Goal: Task Accomplishment & Management: Use online tool/utility

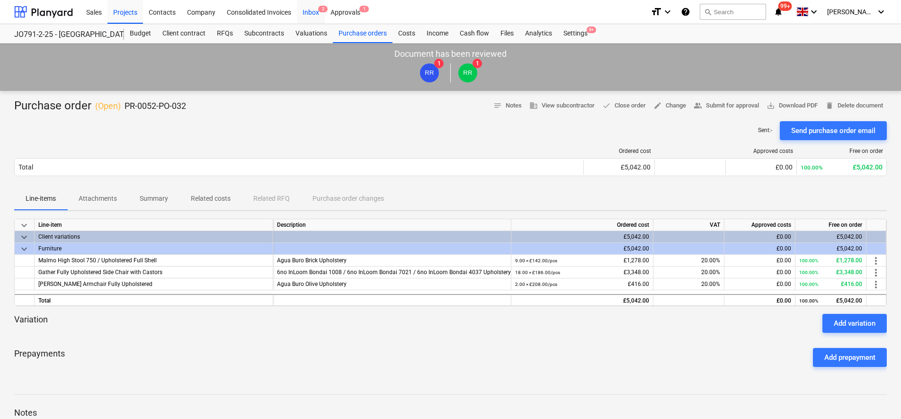
click at [304, 10] on div "Inbox 2" at bounding box center [311, 12] width 28 height 24
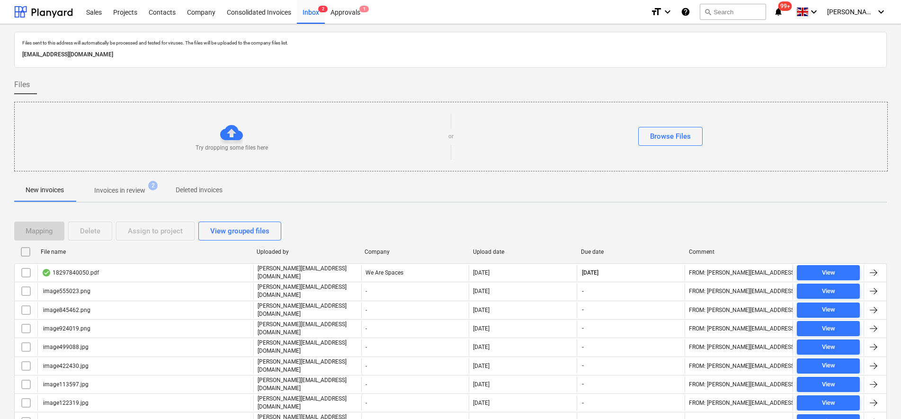
click at [27, 252] on input "checkbox" at bounding box center [25, 251] width 15 height 15
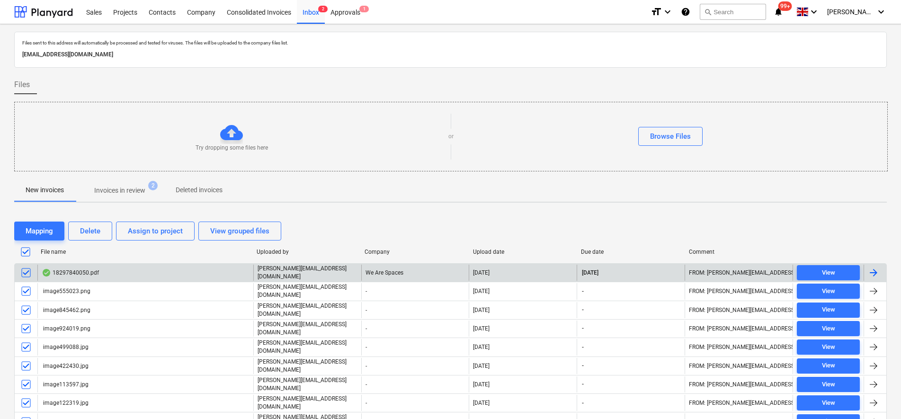
click at [31, 272] on input "checkbox" at bounding box center [25, 272] width 15 height 15
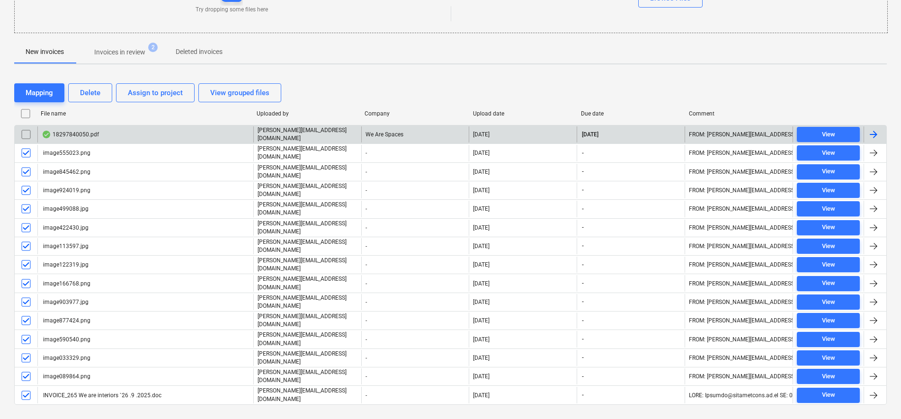
scroll to position [142, 0]
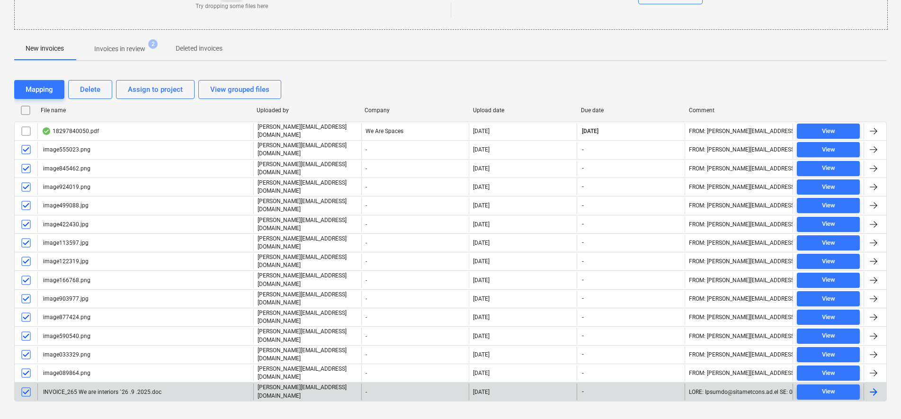
click at [26, 384] on input "checkbox" at bounding box center [25, 391] width 15 height 15
click at [108, 87] on button "Delete" at bounding box center [90, 89] width 44 height 19
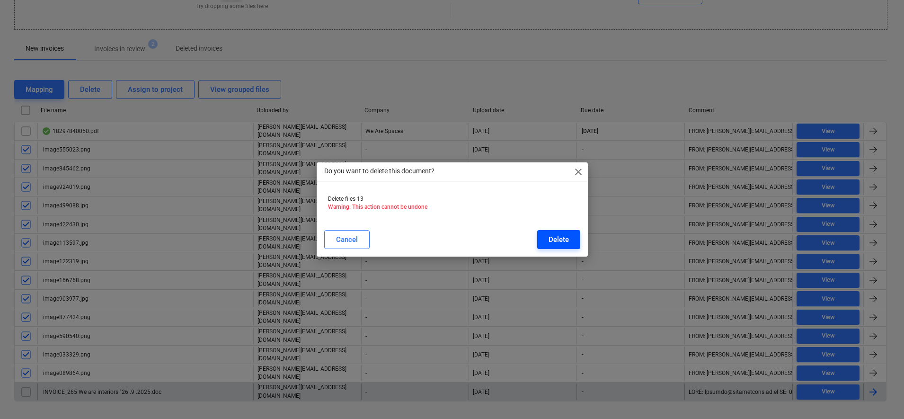
click at [561, 242] on div "Delete" at bounding box center [559, 239] width 20 height 12
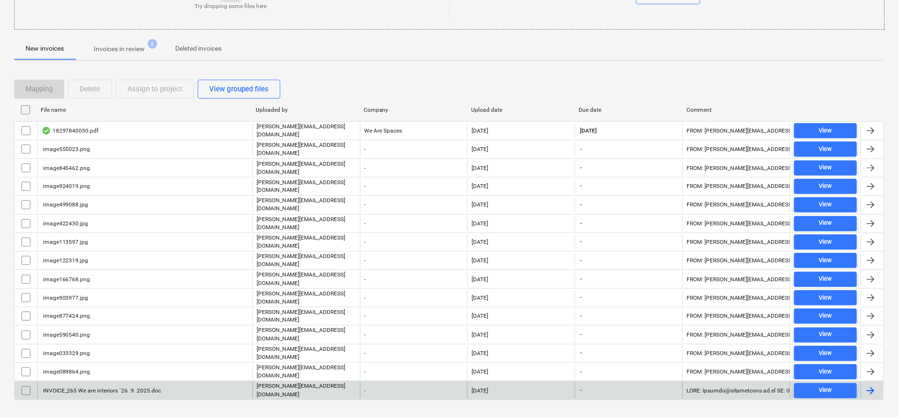
scroll to position [0, 0]
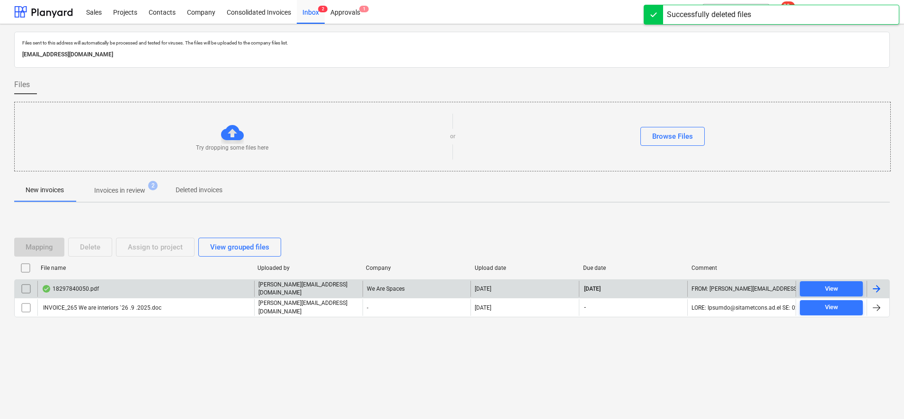
click at [317, 285] on p "[PERSON_NAME][EMAIL_ADDRESS][DOMAIN_NAME]" at bounding box center [308, 289] width 100 height 16
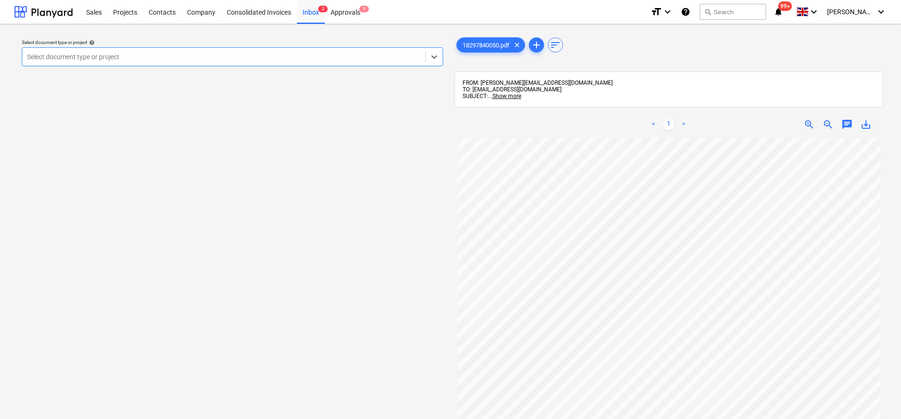
scroll to position [207, 0]
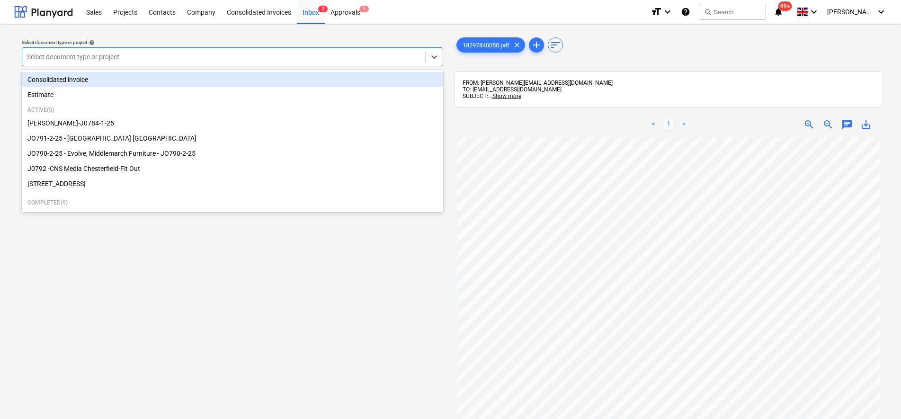
click at [170, 55] on div at bounding box center [223, 56] width 393 height 9
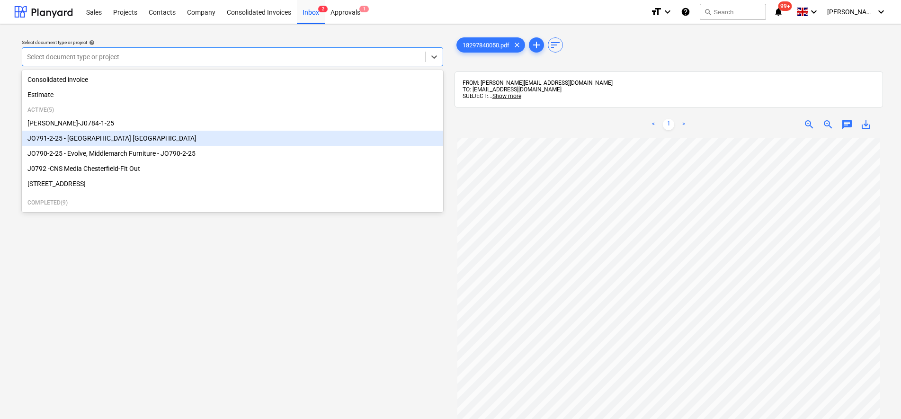
click at [114, 139] on div "JO791-2-25 - [GEOGRAPHIC_DATA] [GEOGRAPHIC_DATA]" at bounding box center [232, 138] width 421 height 15
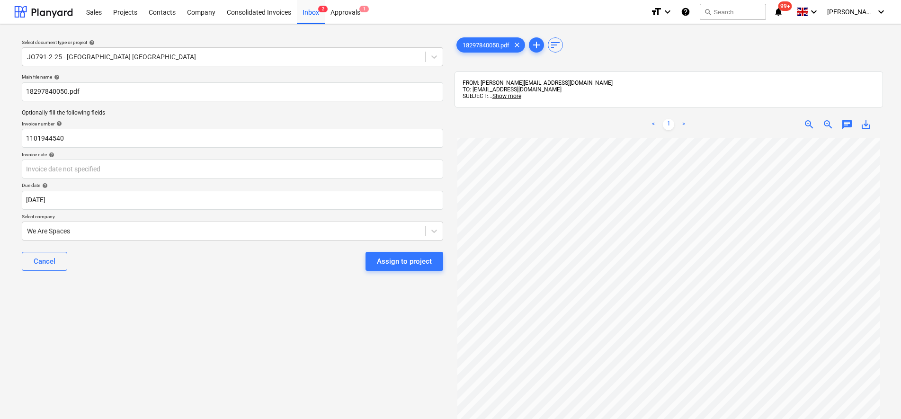
scroll to position [88, 0]
drag, startPoint x: 89, startPoint y: 136, endPoint x: -2, endPoint y: 133, distance: 90.9
click at [0, 133] on html "Sales Projects Contacts Company Consolidated Invoices Inbox 2 Approvals 1 forma…" at bounding box center [450, 209] width 901 height 419
type input "0072357"
drag, startPoint x: 258, startPoint y: 418, endPoint x: 250, endPoint y: 409, distance: 12.5
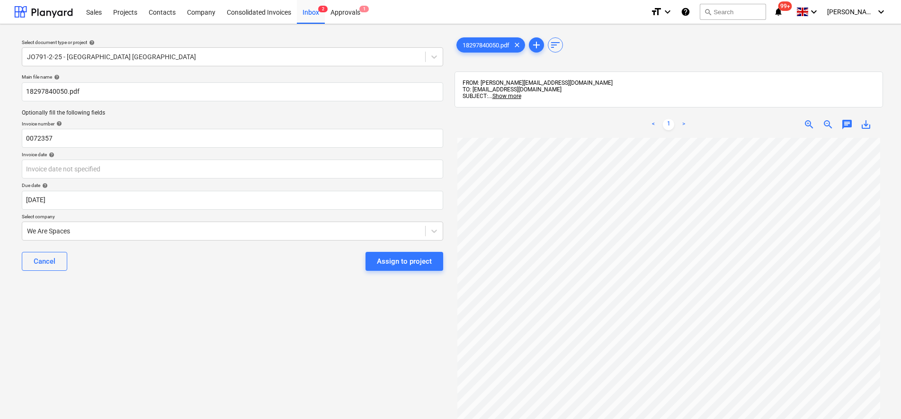
click at [257, 418] on div "Select document type or project help JO791-2-25 - Middlemarch Coventry Main fil…" at bounding box center [232, 283] width 436 height 502
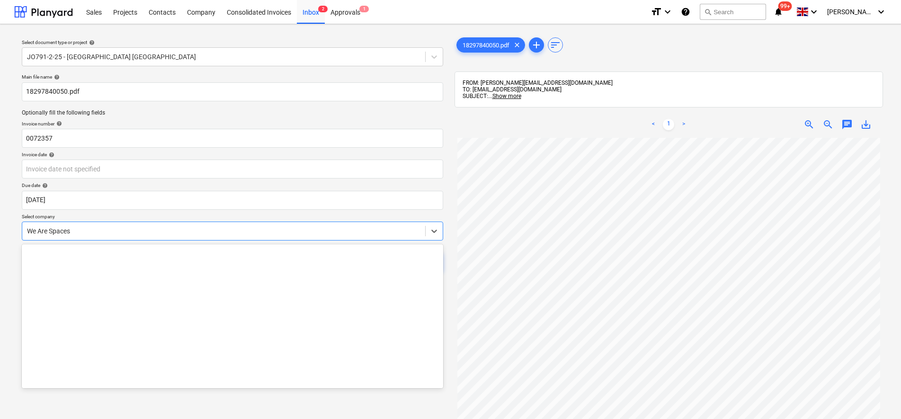
click at [127, 236] on div at bounding box center [223, 230] width 393 height 9
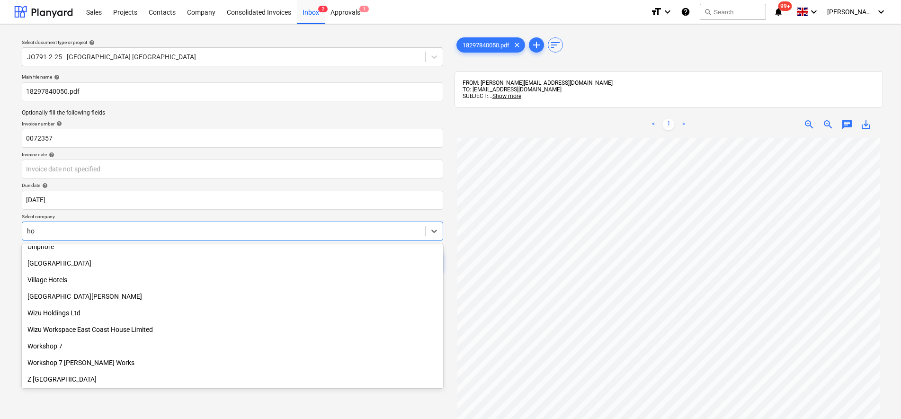
scroll to position [1283, 0]
type input "how"
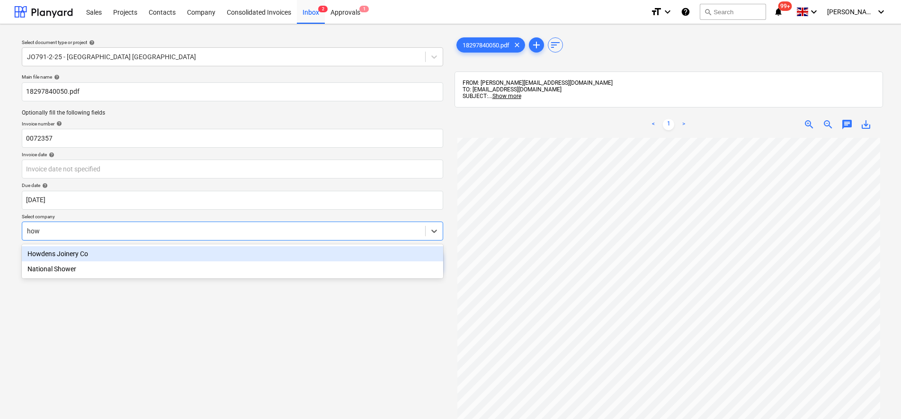
click at [120, 245] on div "Howdens Joinery Co National Shower" at bounding box center [232, 261] width 421 height 34
click at [122, 249] on div "Howdens Joinery Co" at bounding box center [232, 253] width 421 height 15
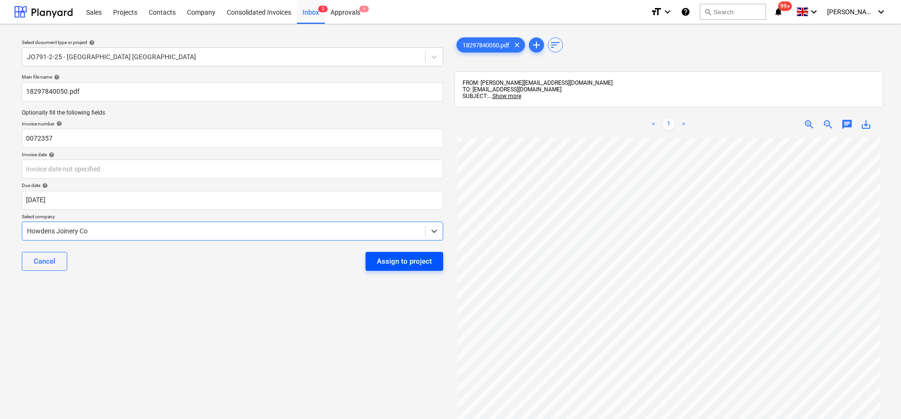
click at [383, 256] on div "Assign to project" at bounding box center [404, 261] width 55 height 12
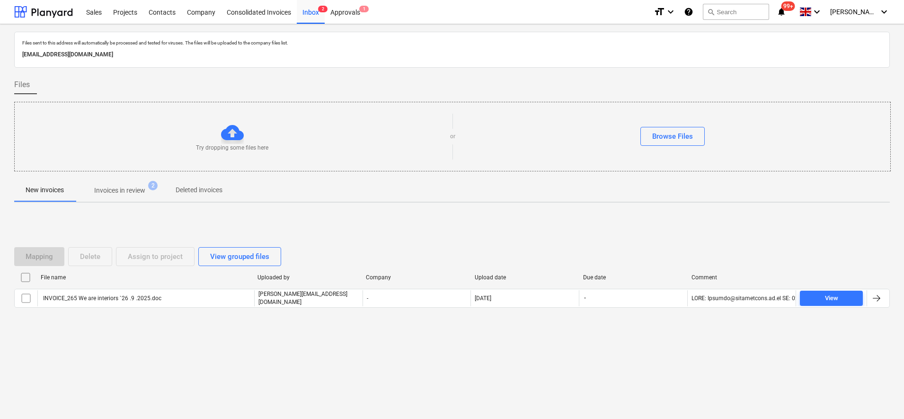
click at [106, 191] on p "Invoices in review" at bounding box center [119, 191] width 51 height 10
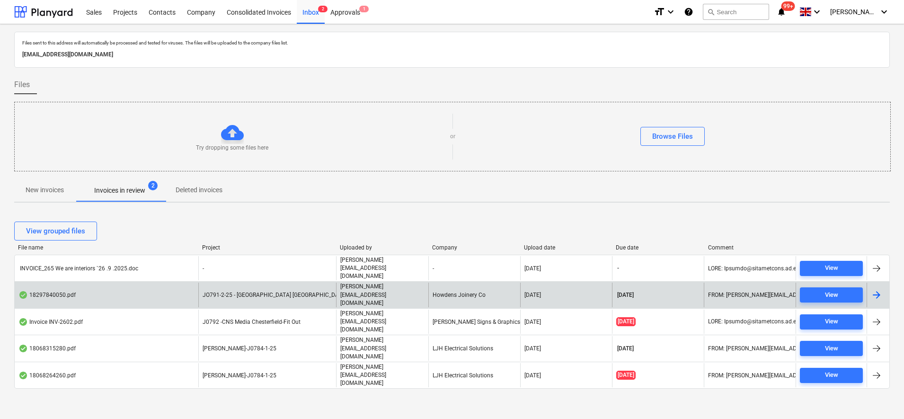
click at [198, 283] on div "JO791-2-25 - [GEOGRAPHIC_DATA] [GEOGRAPHIC_DATA]" at bounding box center [267, 295] width 138 height 24
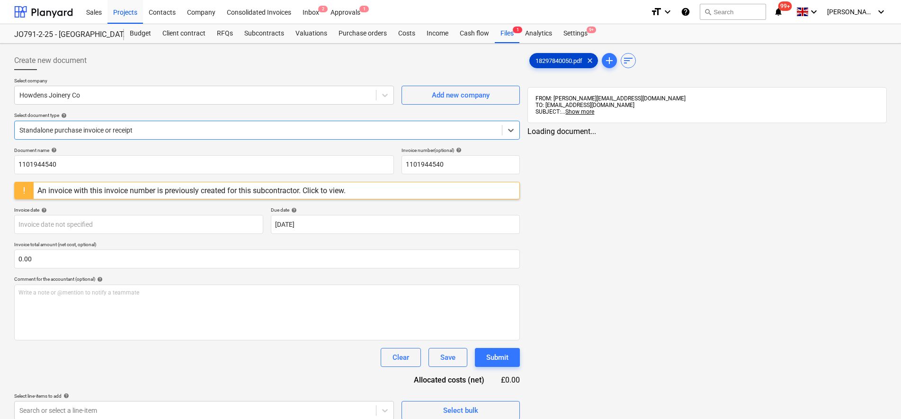
click at [569, 59] on span "18297840050.pdf" at bounding box center [559, 60] width 58 height 7
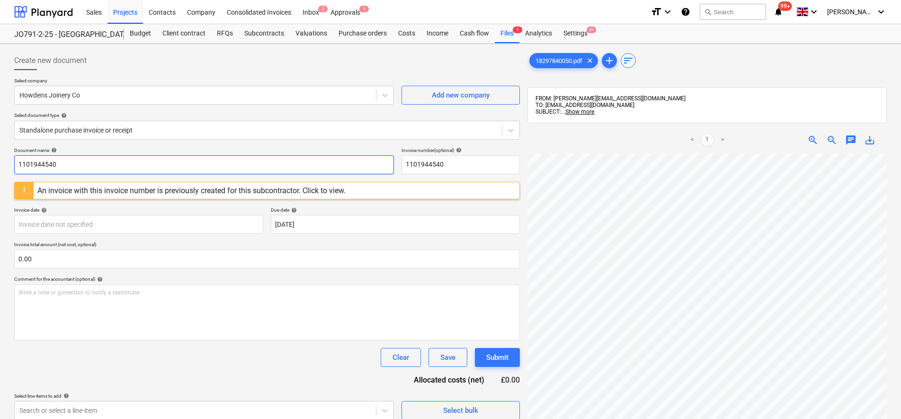
click at [82, 165] on input "1101944540" at bounding box center [204, 164] width 380 height 19
drag, startPoint x: 82, startPoint y: 165, endPoint x: 0, endPoint y: 163, distance: 82.4
click at [0, 160] on html "Sales Projects Contacts Company Consolidated Invoices Inbox 2 Approvals 1 forma…" at bounding box center [450, 209] width 901 height 419
type input "0072357"
drag, startPoint x: 483, startPoint y: 169, endPoint x: 374, endPoint y: 172, distance: 108.9
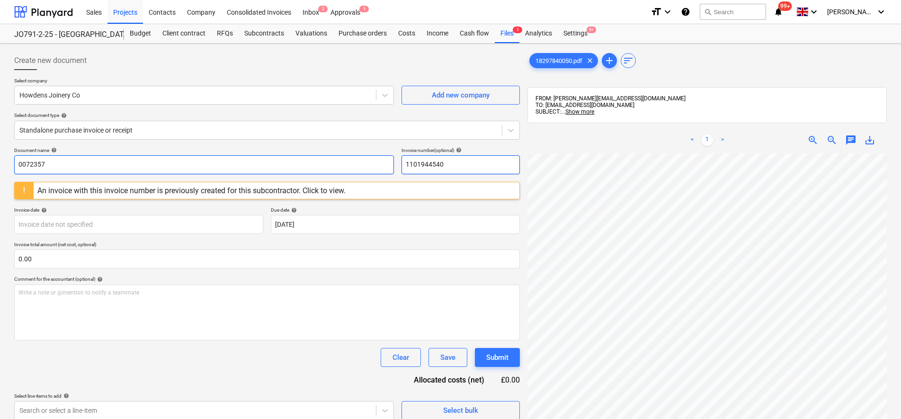
click at [376, 172] on div "Document name help 0072357 Invoice number (optional) help 1101944540" at bounding box center [267, 160] width 506 height 27
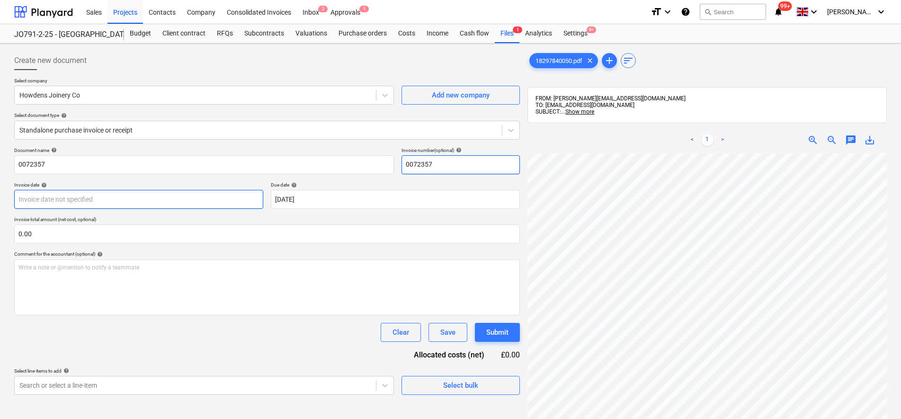
type input "0072357"
click at [114, 194] on body "Sales Projects Contacts Company Consolidated Invoices Inbox 2 Approvals 1 forma…" at bounding box center [450, 209] width 901 height 419
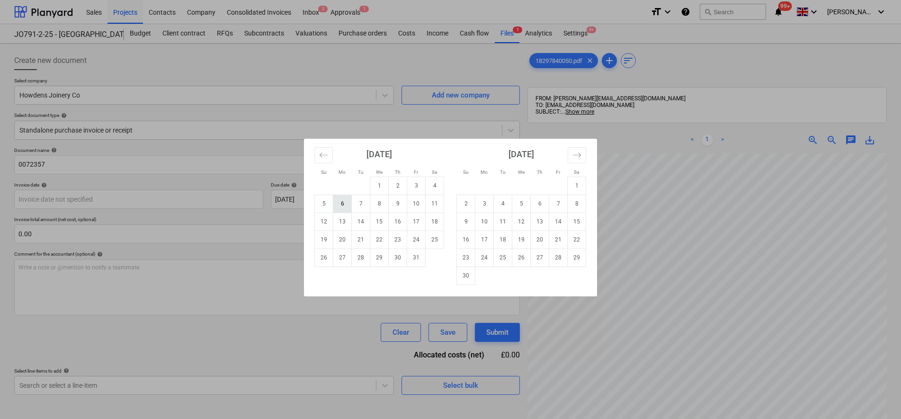
click at [347, 204] on td "6" at bounding box center [342, 204] width 18 height 18
type input "[DATE]"
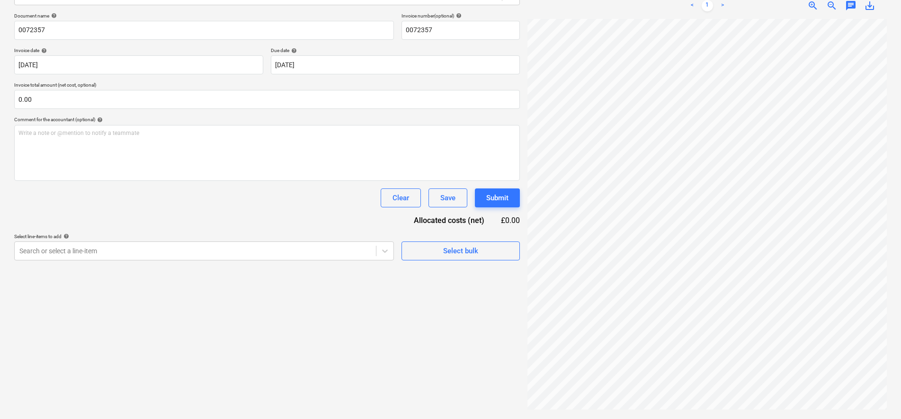
scroll to position [153, 45]
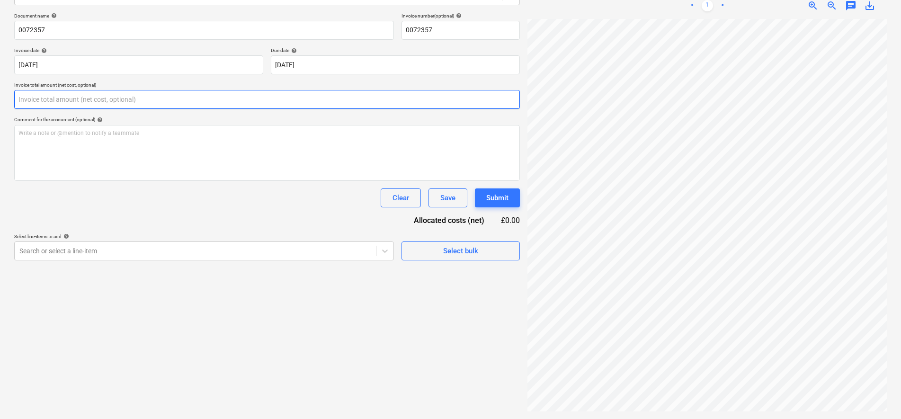
click at [82, 102] on input "text" at bounding box center [267, 99] width 506 height 19
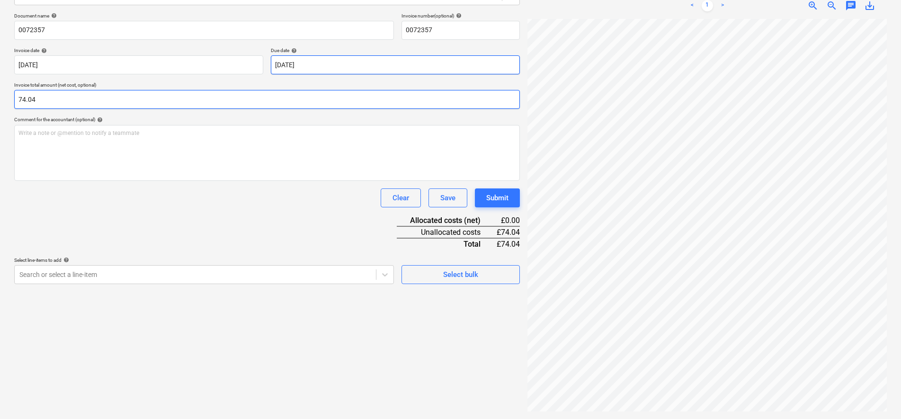
type input "74.04"
click at [193, 270] on div "Search or select a line-item" at bounding box center [204, 274] width 380 height 19
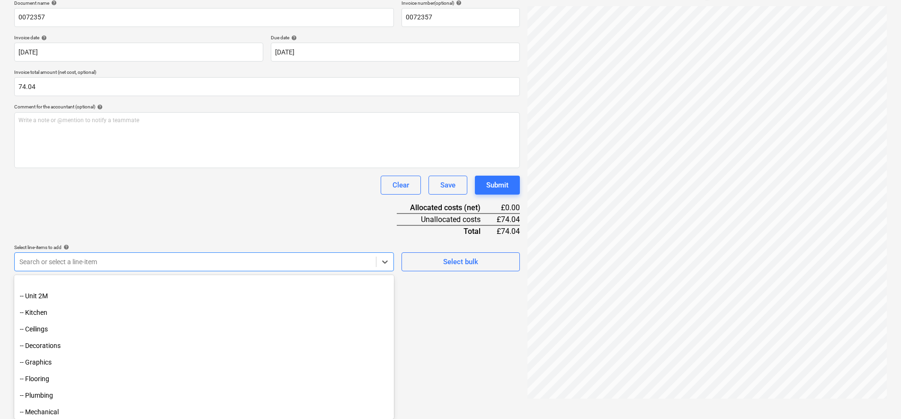
scroll to position [1848, 0]
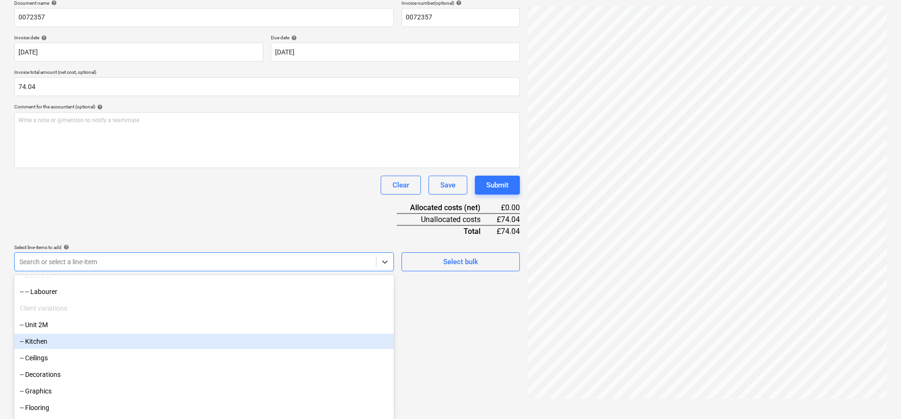
click at [63, 342] on div "-- Kitchen" at bounding box center [204, 341] width 380 height 15
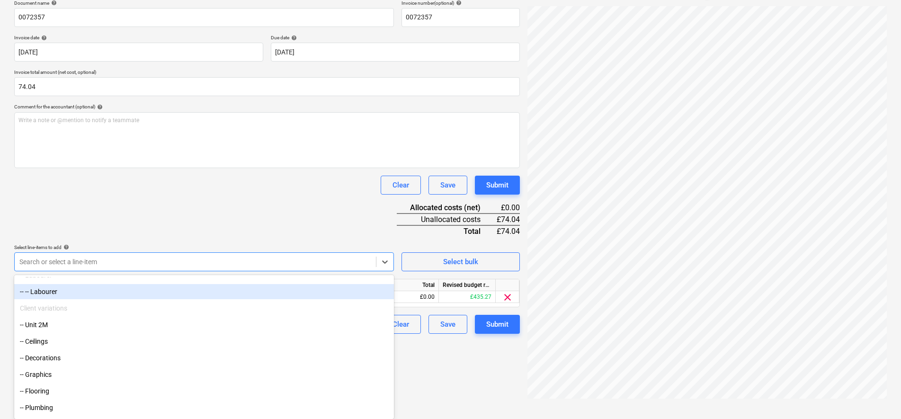
scroll to position [134, 0]
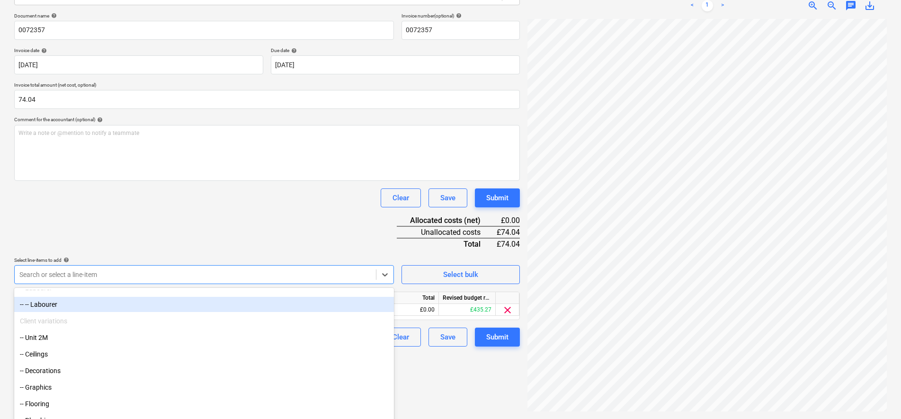
click at [128, 199] on div "Document name help 0072357 Invoice number (optional) help 0072357 Invoice date …" at bounding box center [267, 180] width 506 height 334
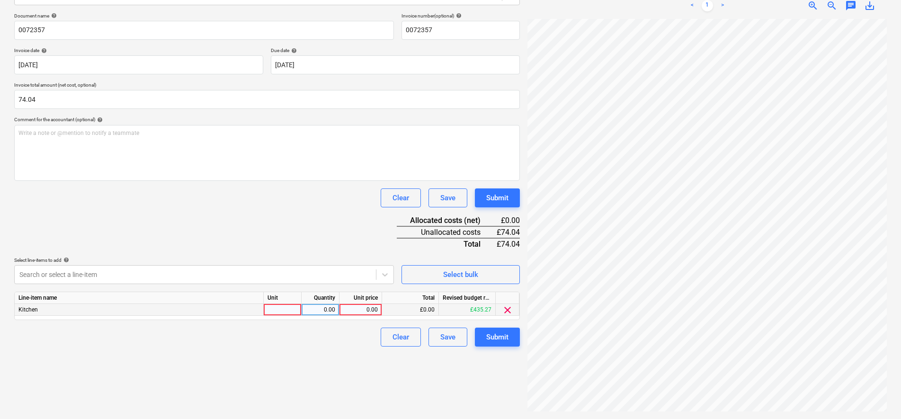
click at [273, 308] on div at bounding box center [283, 310] width 38 height 12
type input "item"
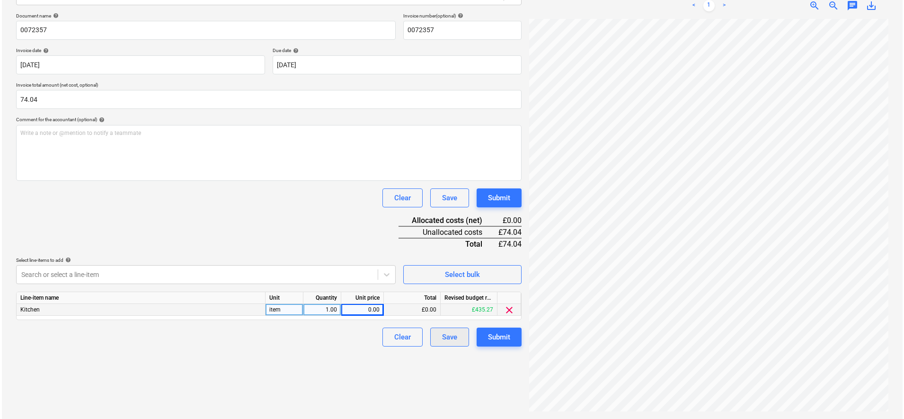
scroll to position [135, 36]
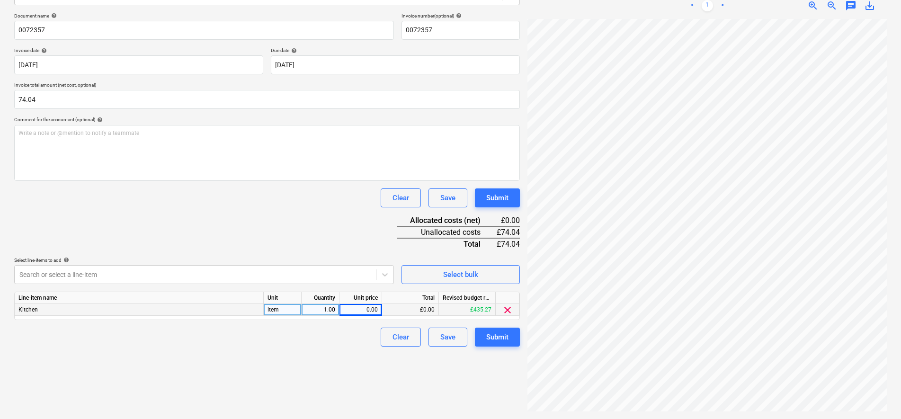
click at [366, 313] on div "0.00" at bounding box center [360, 310] width 35 height 12
type input "61.70"
click at [488, 332] on div "Submit" at bounding box center [497, 337] width 22 height 12
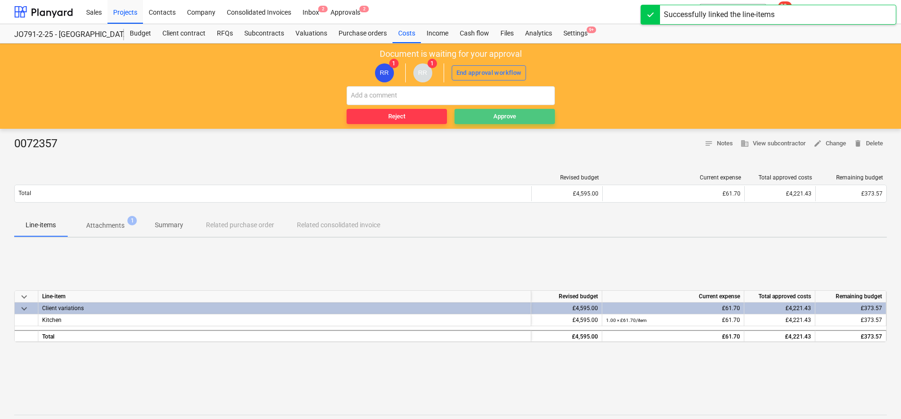
click at [478, 120] on span "Approve" at bounding box center [504, 116] width 93 height 11
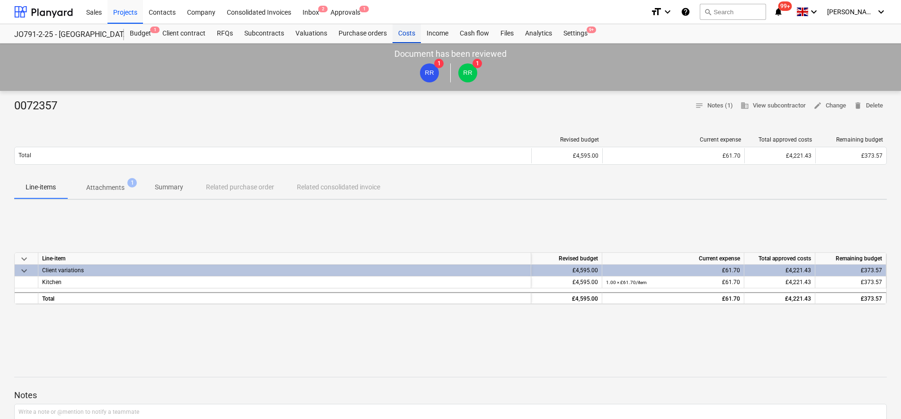
click at [410, 31] on div "Costs" at bounding box center [406, 33] width 28 height 19
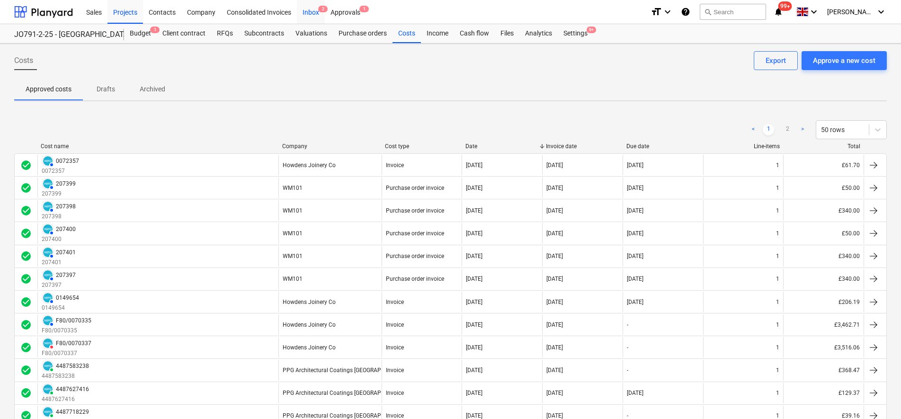
click at [314, 17] on div "Inbox 2" at bounding box center [311, 12] width 28 height 24
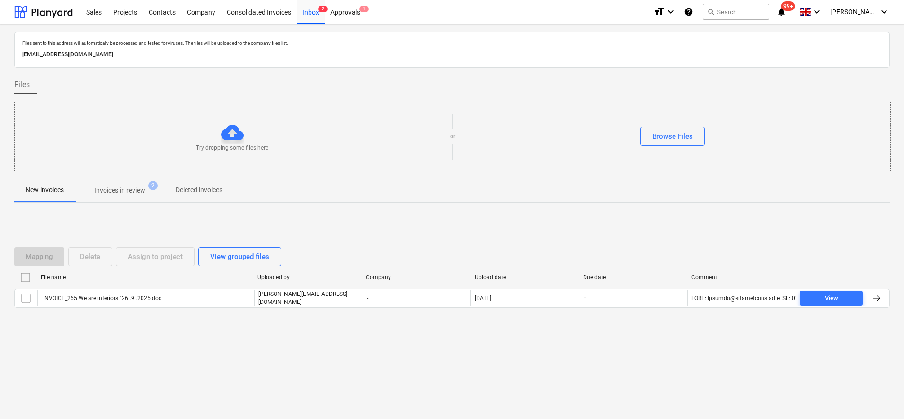
click at [134, 202] on div "New invoices Invoices in review 2 Deleted invoices" at bounding box center [452, 191] width 876 height 24
click at [135, 194] on p "Invoices in review" at bounding box center [119, 191] width 51 height 10
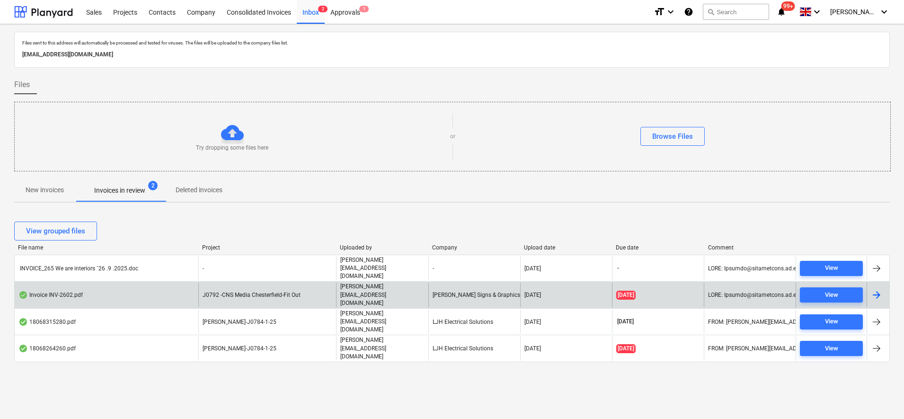
click at [193, 283] on div "Invoice INV-2602.pdf" at bounding box center [107, 295] width 184 height 24
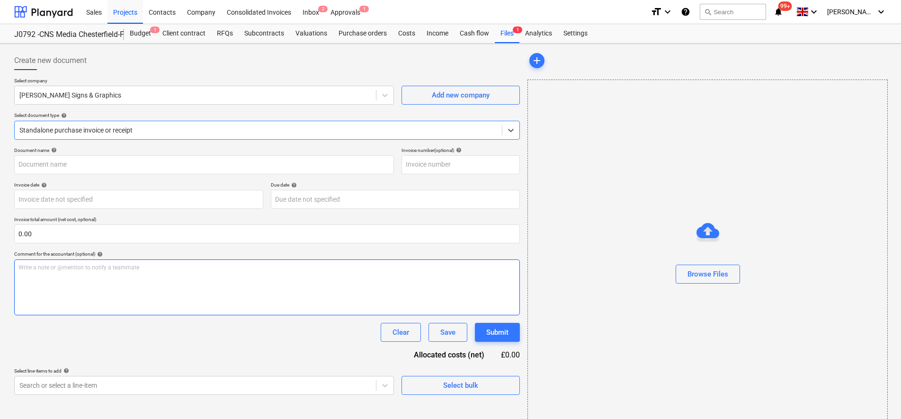
type input "INV-2602"
type input "[DATE]"
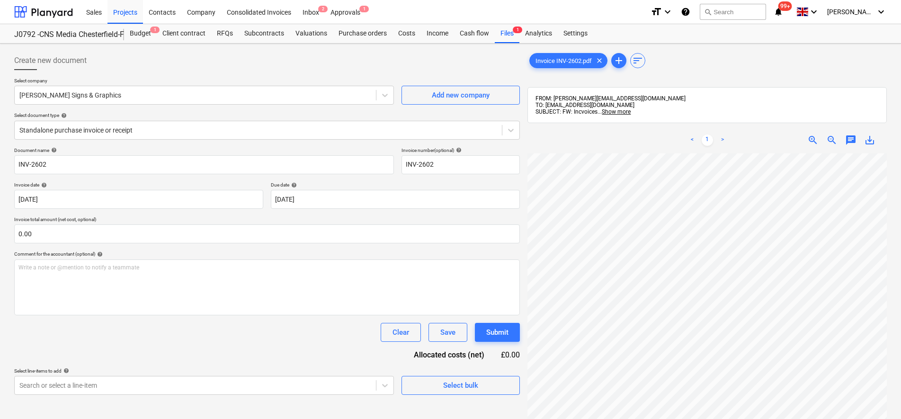
click at [697, 140] on div "< 1 > zoom_in zoom_out chat 0 save_alt" at bounding box center [706, 336] width 359 height 419
click at [70, 126] on div at bounding box center [258, 129] width 478 height 9
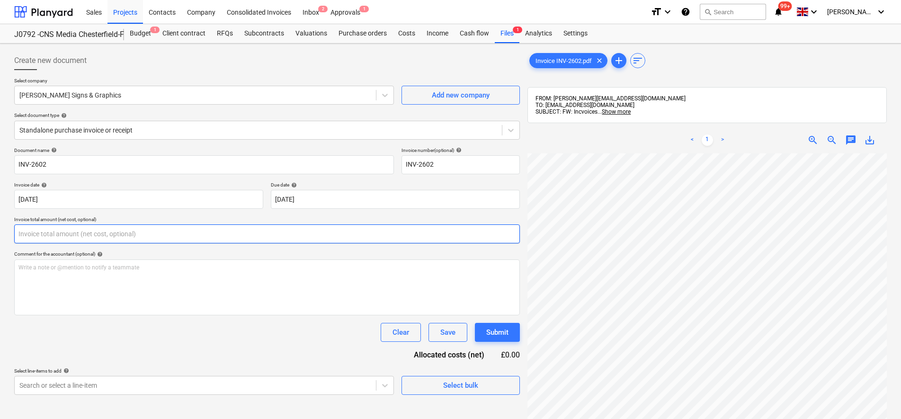
drag, startPoint x: 80, startPoint y: 235, endPoint x: 76, endPoint y: 246, distance: 12.3
click at [82, 231] on input "text" at bounding box center [267, 233] width 506 height 19
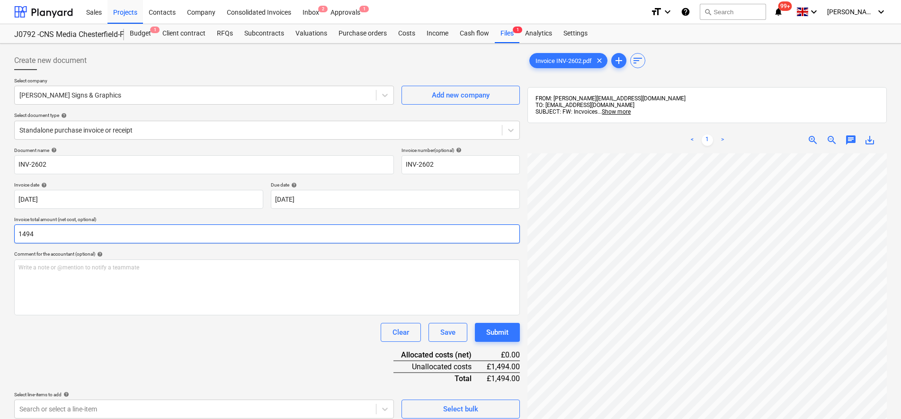
type input "1,494.00"
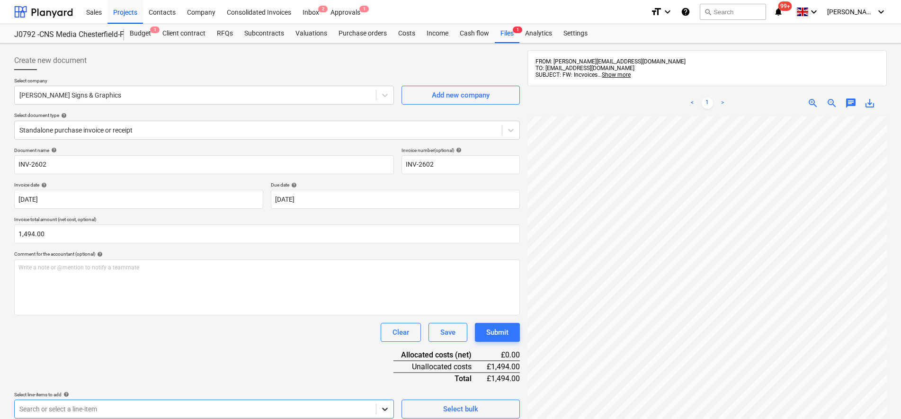
scroll to position [147, 0]
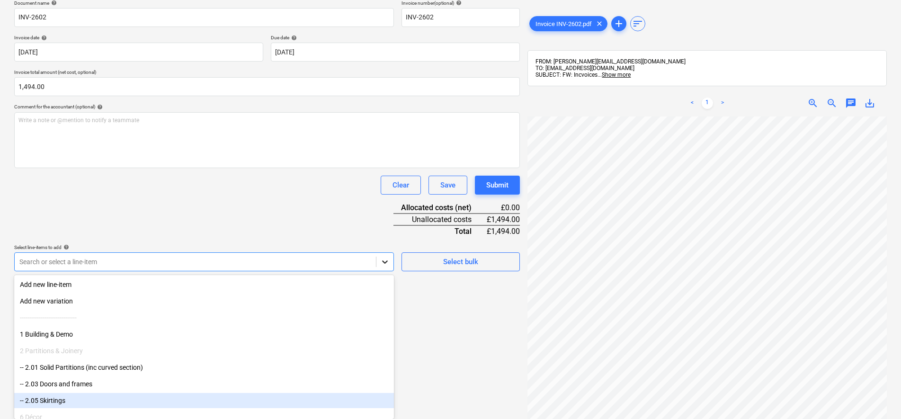
click at [384, 272] on body "Sales Projects Contacts Company Consolidated Invoices Inbox 2 Approvals 1 forma…" at bounding box center [450, 62] width 901 height 419
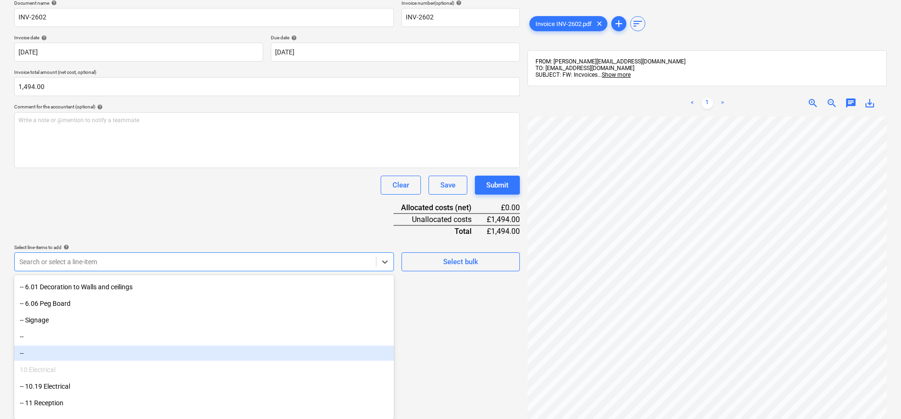
scroll to position [118, 0]
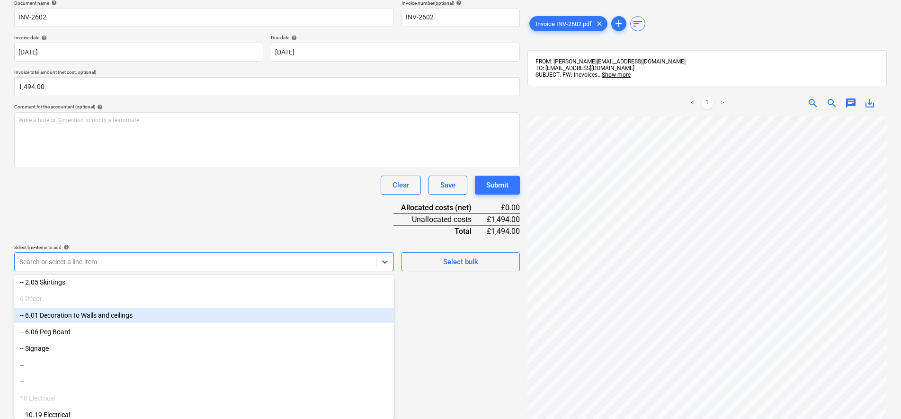
click at [111, 319] on div "-- 6.01 Decoration to Walls and ceilings" at bounding box center [204, 315] width 380 height 15
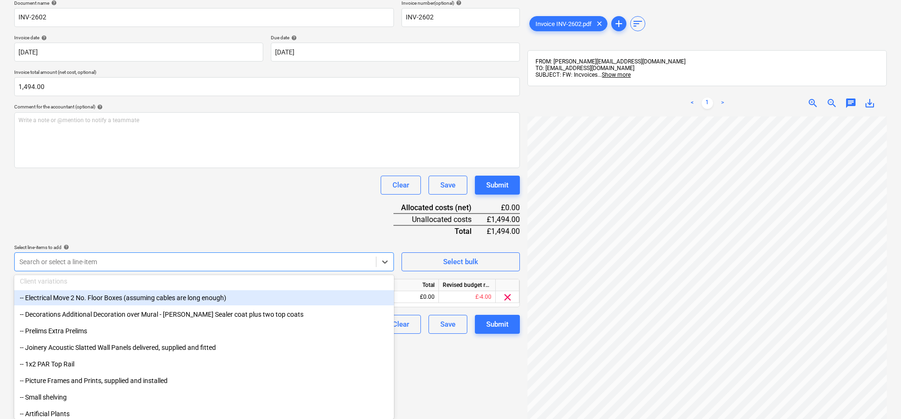
scroll to position [355, 0]
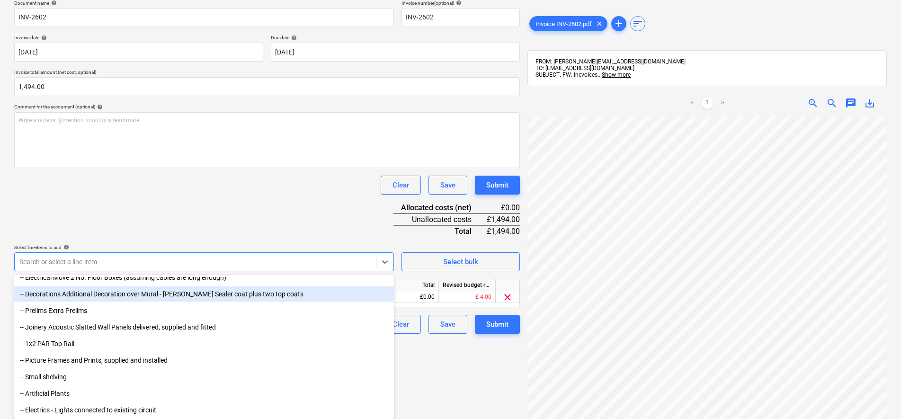
click at [87, 297] on div "-- Decorations Additional Decoration over Mural - [PERSON_NAME] Sealer coat plu…" at bounding box center [204, 293] width 380 height 15
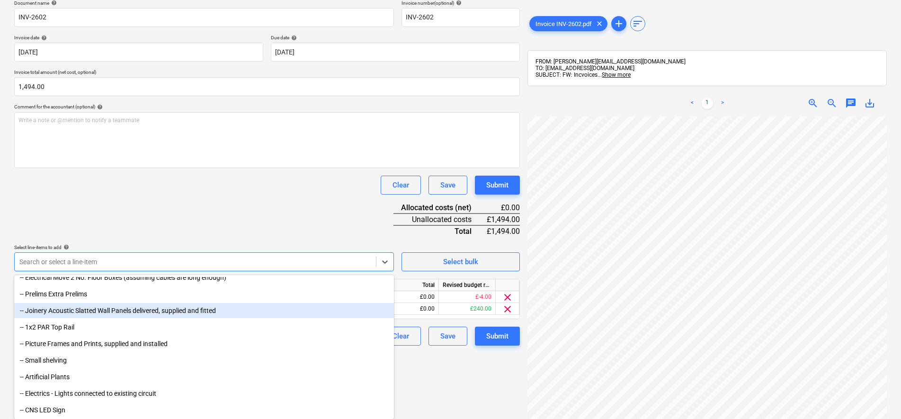
click at [78, 313] on div "-- Joinery Acoustic Slatted Wall Panels delivered, supplied and fitted" at bounding box center [204, 310] width 380 height 15
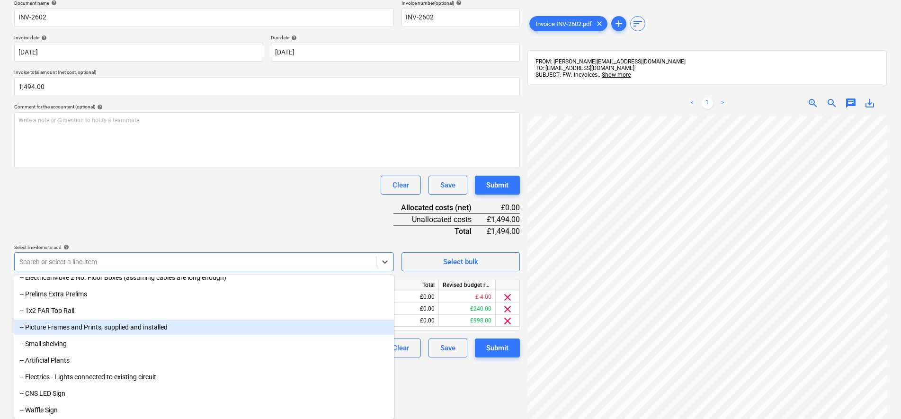
click at [74, 322] on div "-- Picture Frames and Prints, supplied and installed" at bounding box center [204, 327] width 380 height 15
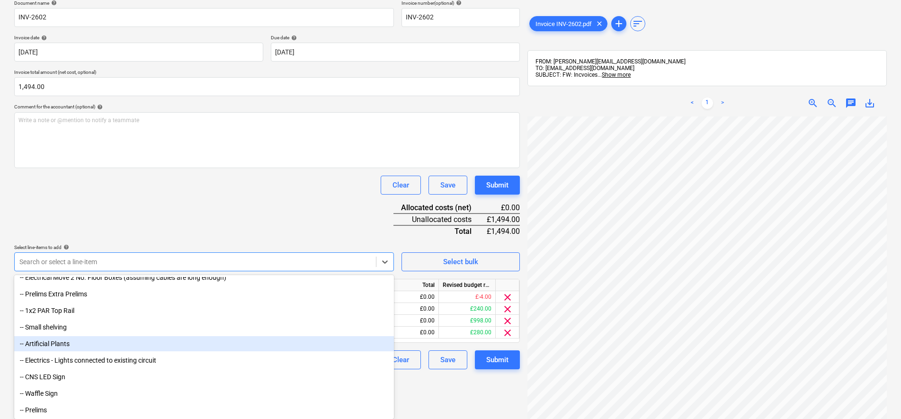
click at [75, 336] on div "-- Artificial Plants" at bounding box center [204, 343] width 380 height 15
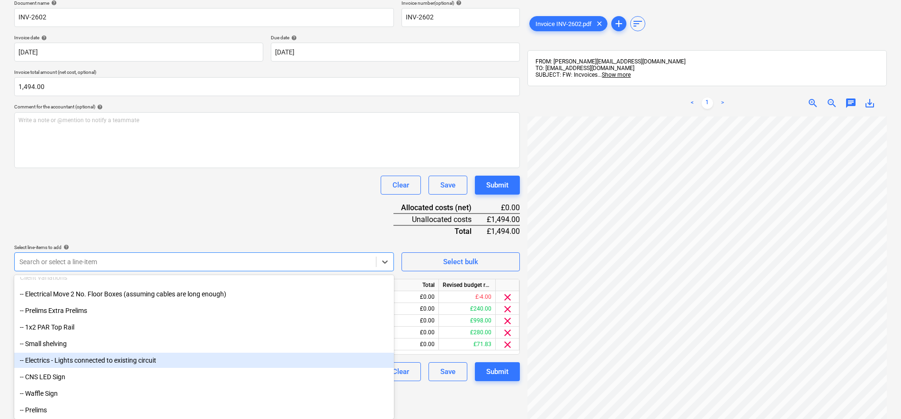
click at [83, 357] on div "-- Electrics - Lights connected to existing circuit" at bounding box center [204, 360] width 380 height 15
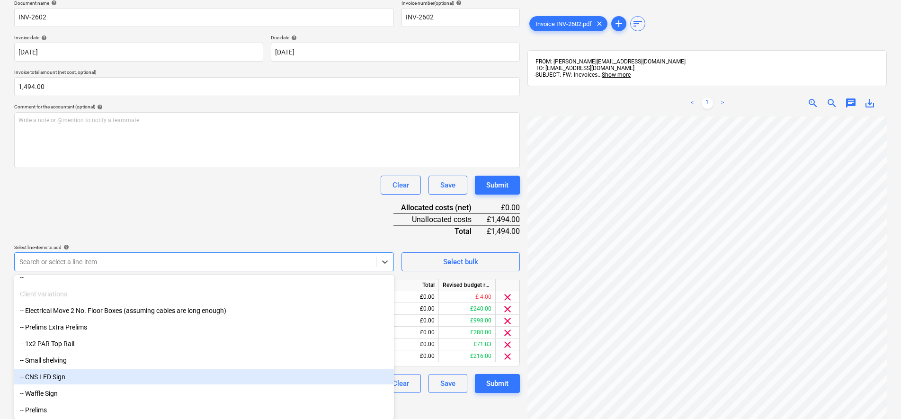
click at [74, 375] on div "-- CNS LED Sign" at bounding box center [204, 376] width 380 height 15
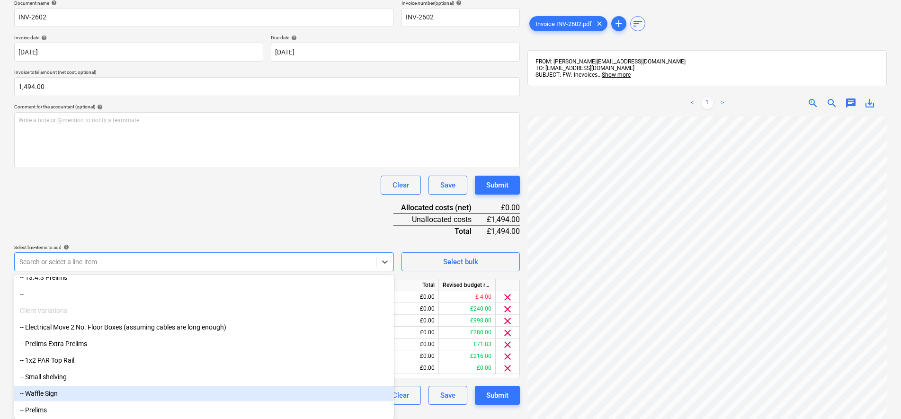
click at [65, 396] on div "-- Waffle Sign" at bounding box center [204, 393] width 380 height 15
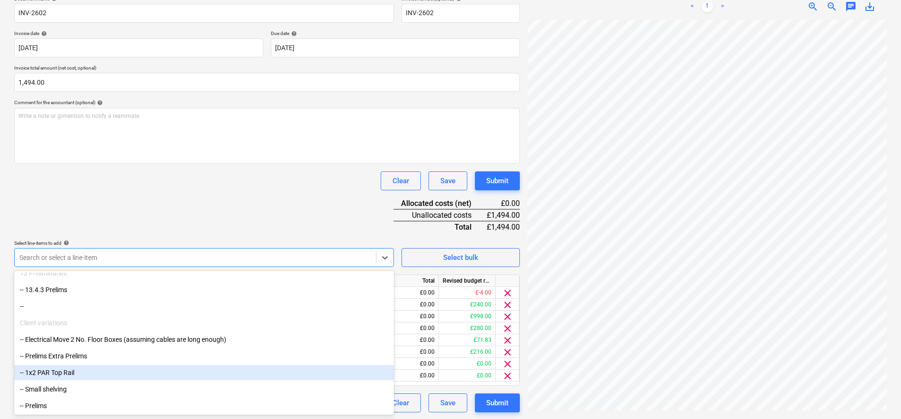
scroll to position [152, 0]
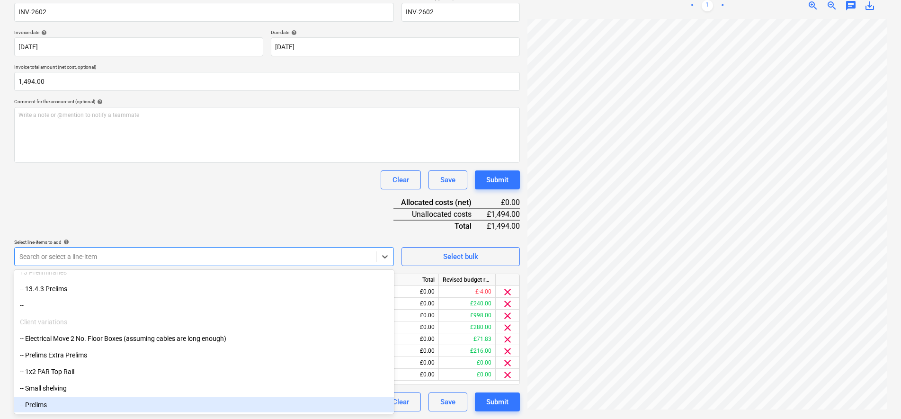
click at [55, 406] on div "-- Prelims" at bounding box center [204, 404] width 380 height 15
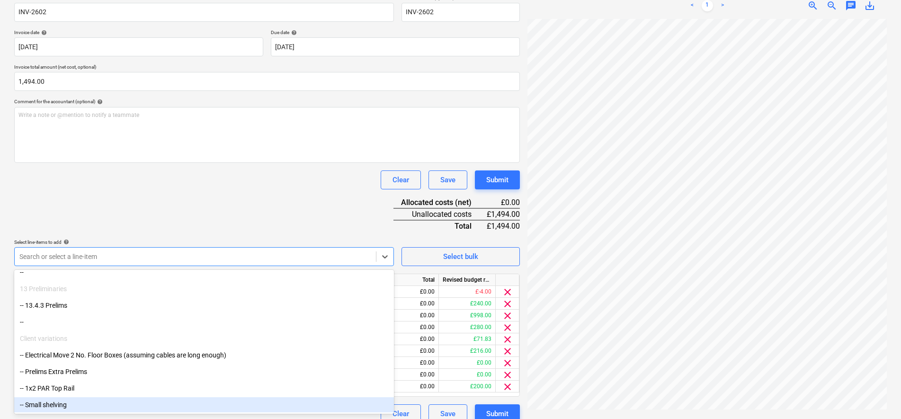
click at [60, 398] on div "-- Small shelving" at bounding box center [204, 404] width 380 height 15
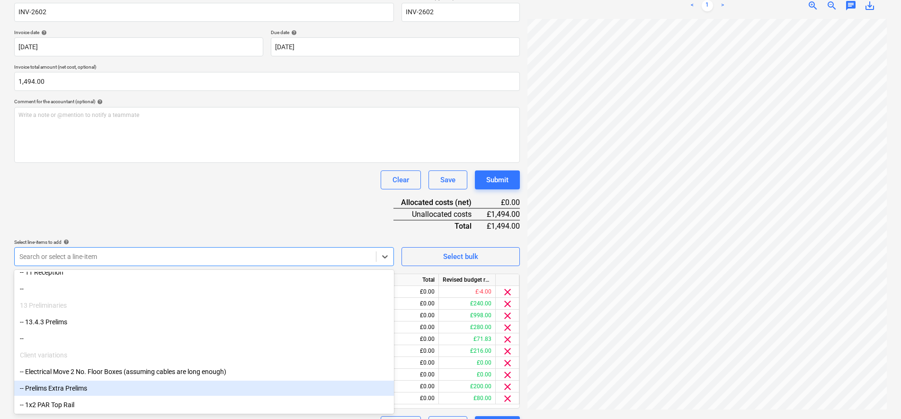
click at [62, 393] on div "-- Prelims Extra Prelims" at bounding box center [204, 388] width 380 height 15
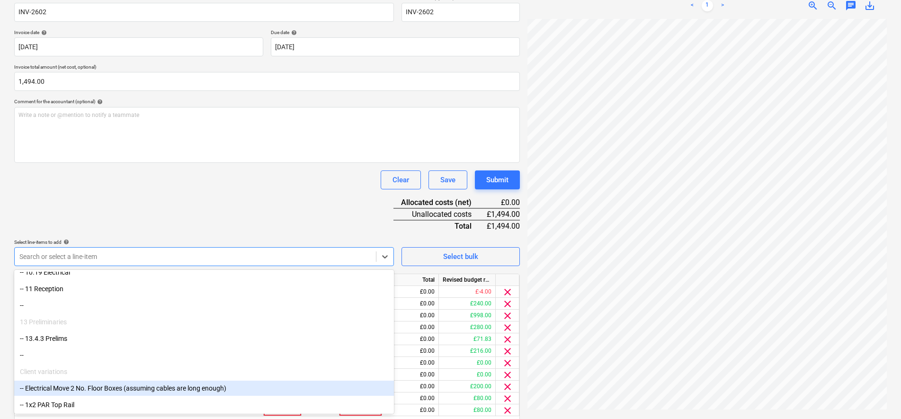
click at [63, 384] on div "-- Electrical Move 2 No. Floor Boxes (assuming cables are long enough)" at bounding box center [204, 388] width 380 height 15
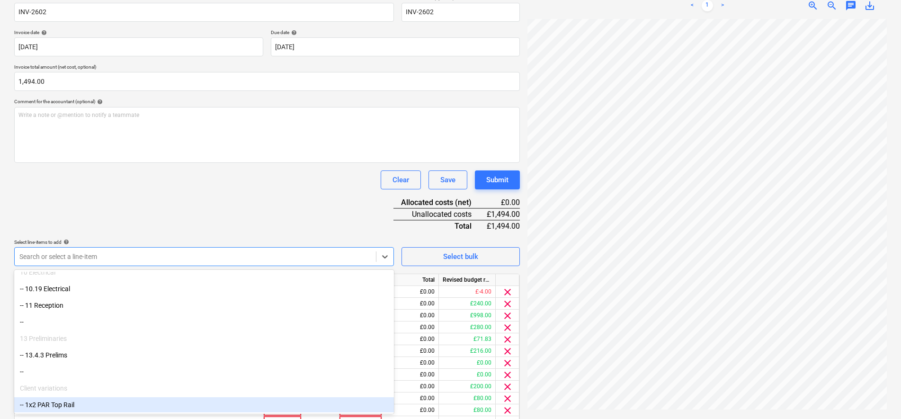
click at [60, 403] on div "-- 1x2 PAR Top Rail" at bounding box center [204, 404] width 380 height 15
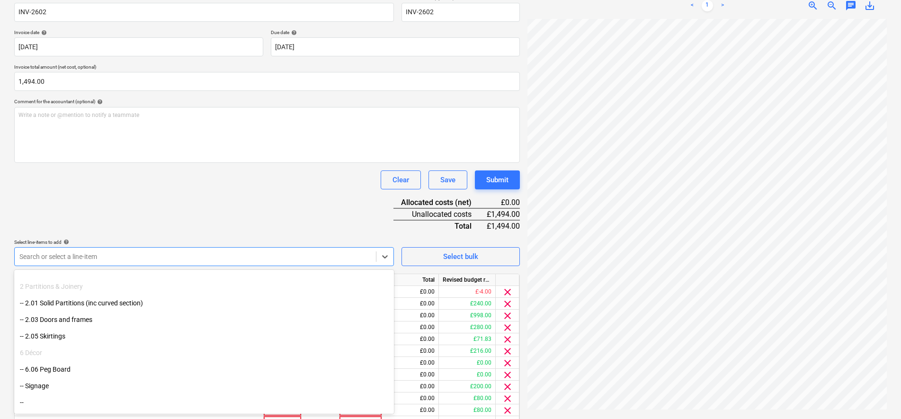
scroll to position [118, 0]
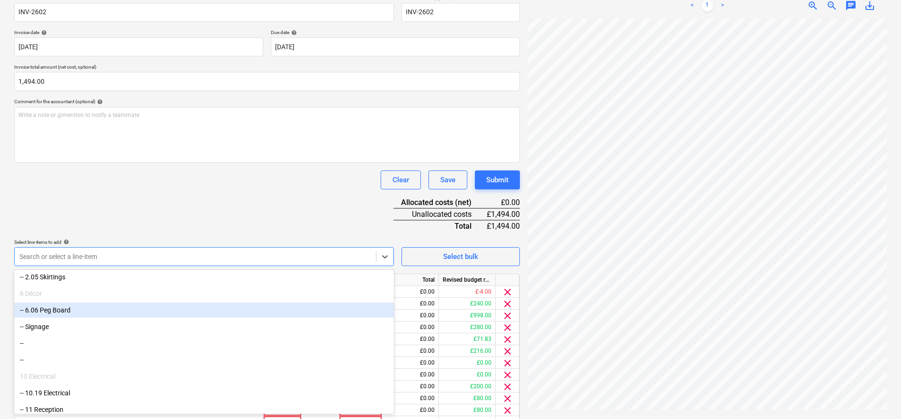
click at [53, 307] on div "-- 6.06 Peg Board" at bounding box center [204, 309] width 380 height 15
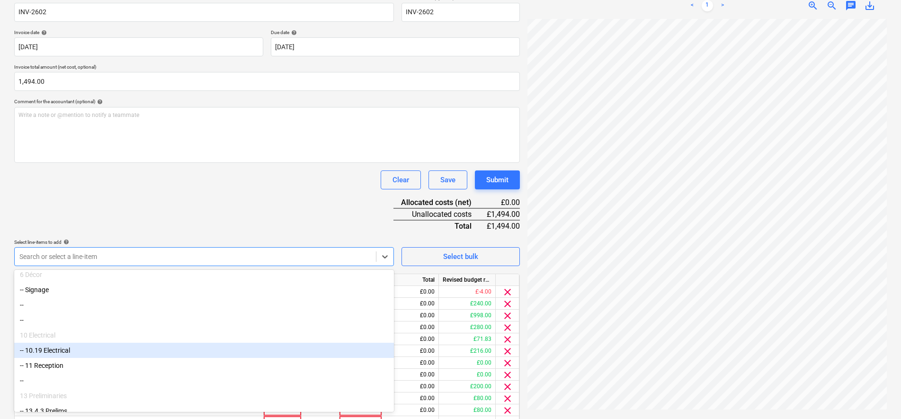
scroll to position [99, 0]
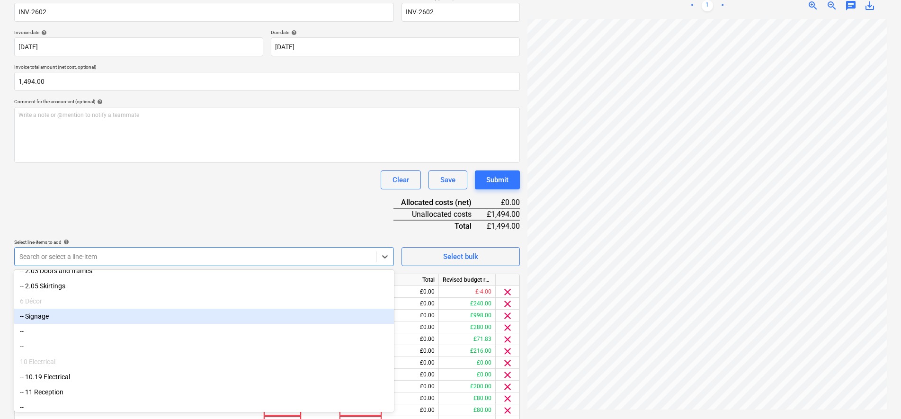
click at [45, 320] on div "-- Signage" at bounding box center [204, 316] width 380 height 15
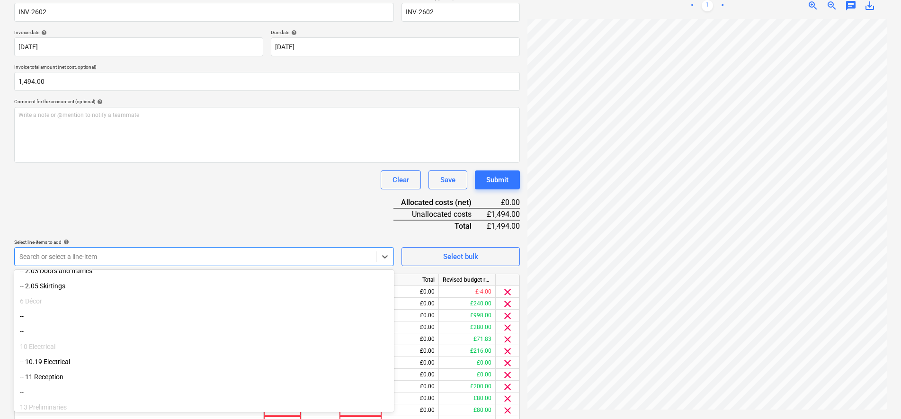
click at [216, 214] on div "Document name help INV-2602 Invoice number (optional) help INV-2602 Invoice dat…" at bounding box center [267, 244] width 506 height 499
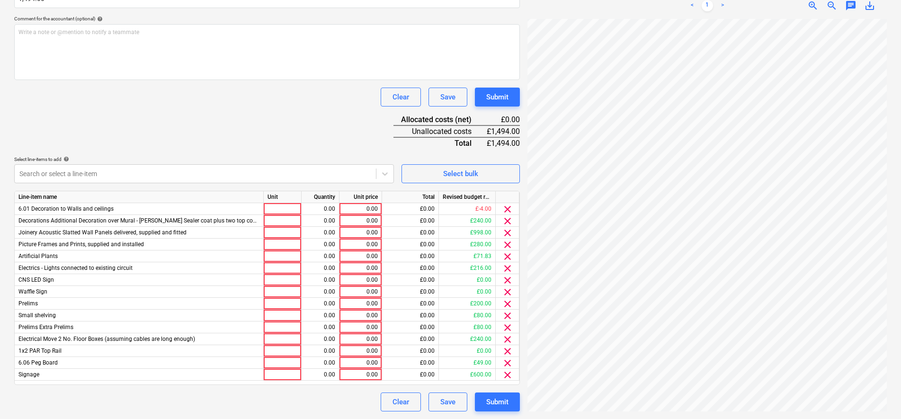
scroll to position [131, 69]
click at [282, 233] on div at bounding box center [283, 233] width 38 height 12
click at [285, 245] on div at bounding box center [283, 245] width 38 height 12
type input "item"
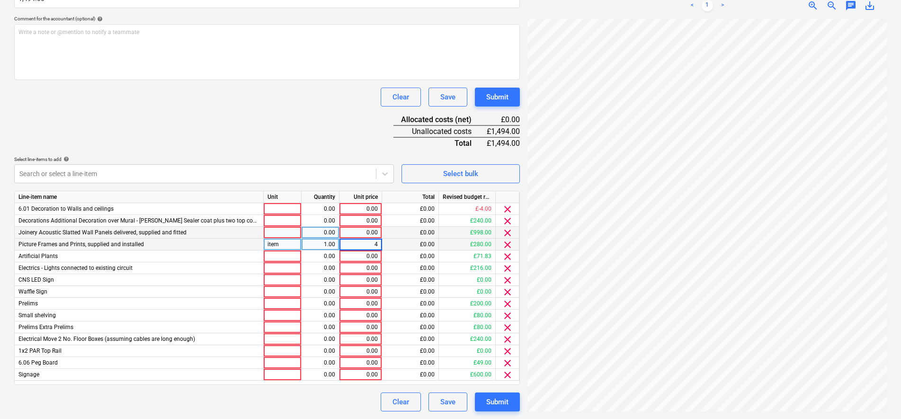
type input "40"
click at [293, 372] on div at bounding box center [283, 375] width 38 height 12
type input "item"
click at [328, 373] on div "0.00" at bounding box center [320, 375] width 30 height 12
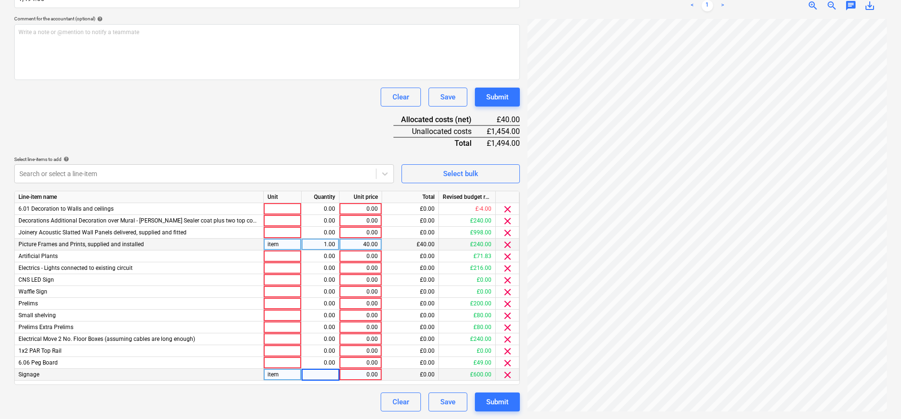
type input "1"
type input "450"
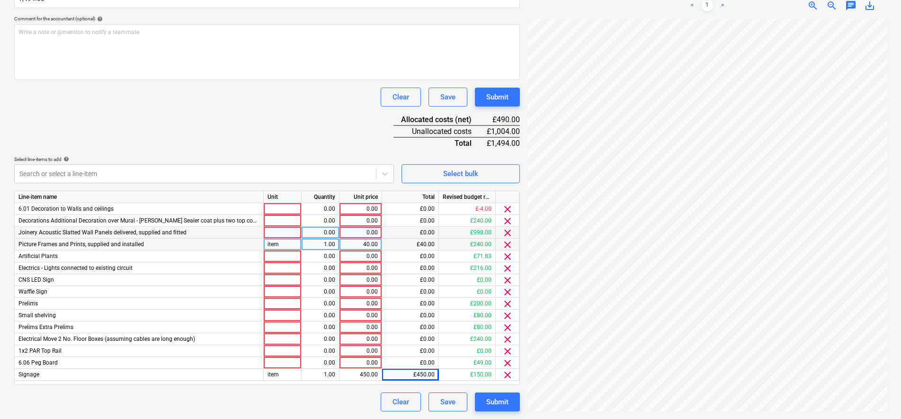
click at [289, 232] on div at bounding box center [283, 233] width 38 height 12
type input "item"
type input "500"
click at [360, 233] on div "500.00" at bounding box center [360, 233] width 35 height 12
type input "755"
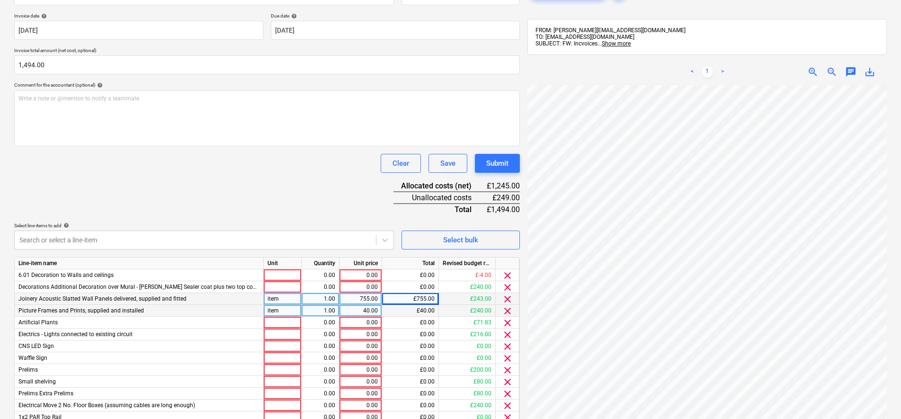
scroll to position [235, 0]
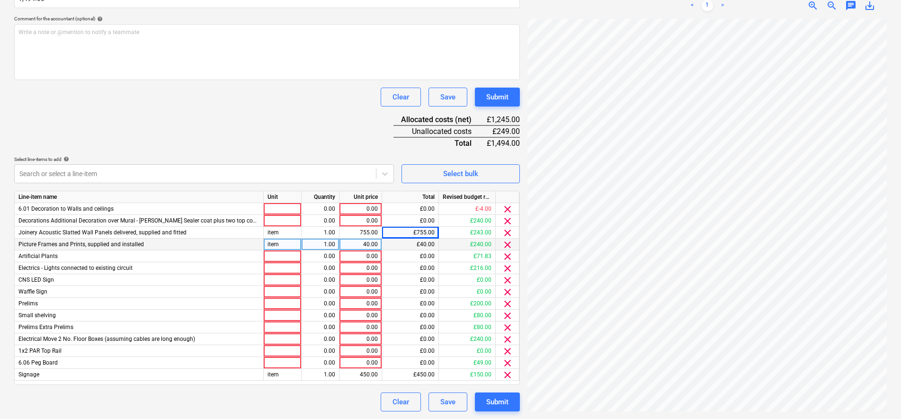
click at [507, 397] on div "Submit" at bounding box center [497, 402] width 22 height 12
click at [204, 114] on div "Document name help INV-2602 Invoice number (optional) help INV-2602 Invoice dat…" at bounding box center [267, 161] width 506 height 499
click at [508, 223] on span "clear" at bounding box center [507, 220] width 11 height 11
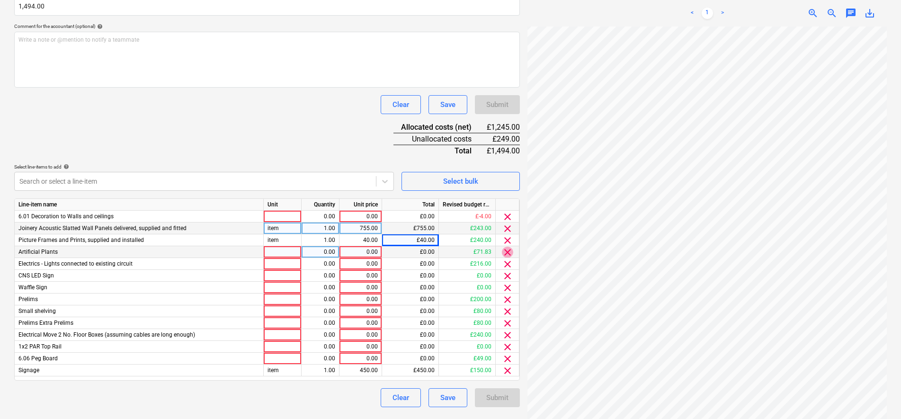
click at [507, 254] on span "clear" at bounding box center [507, 252] width 11 height 11
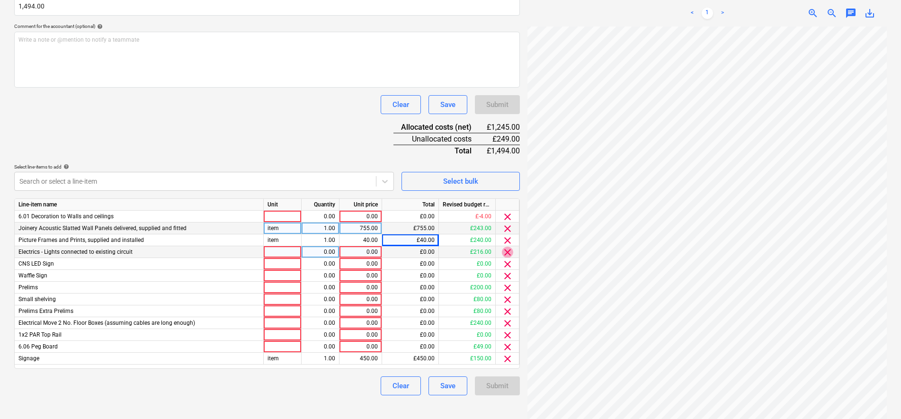
click at [507, 254] on span "clear" at bounding box center [507, 252] width 11 height 11
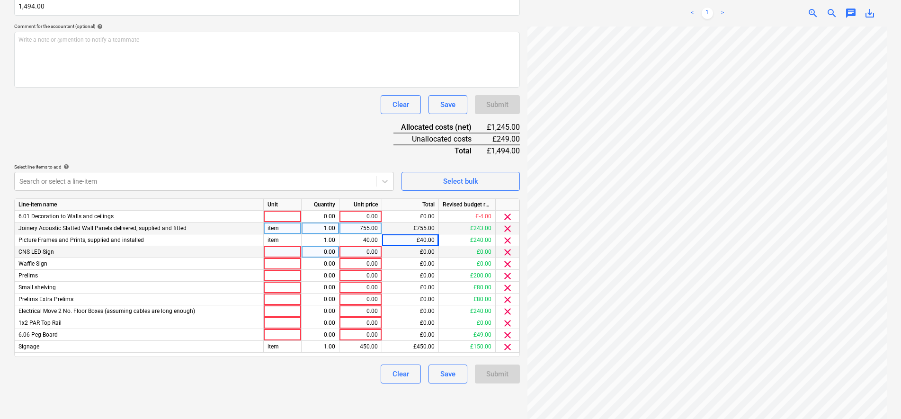
click at [507, 254] on span "clear" at bounding box center [507, 252] width 11 height 11
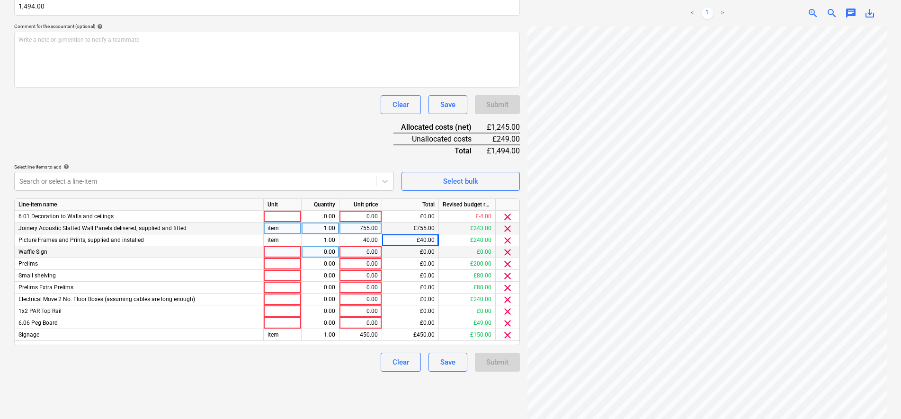
click at [507, 254] on span "clear" at bounding box center [507, 252] width 11 height 11
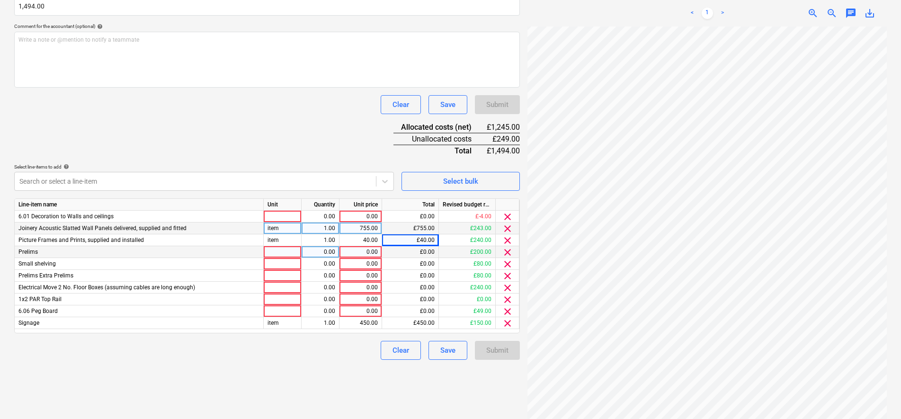
click at [507, 254] on span "clear" at bounding box center [507, 252] width 11 height 11
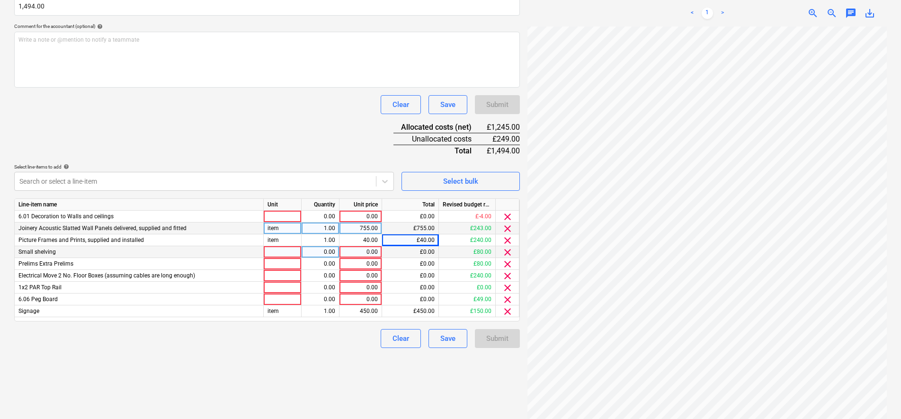
click at [507, 254] on span "clear" at bounding box center [507, 252] width 11 height 11
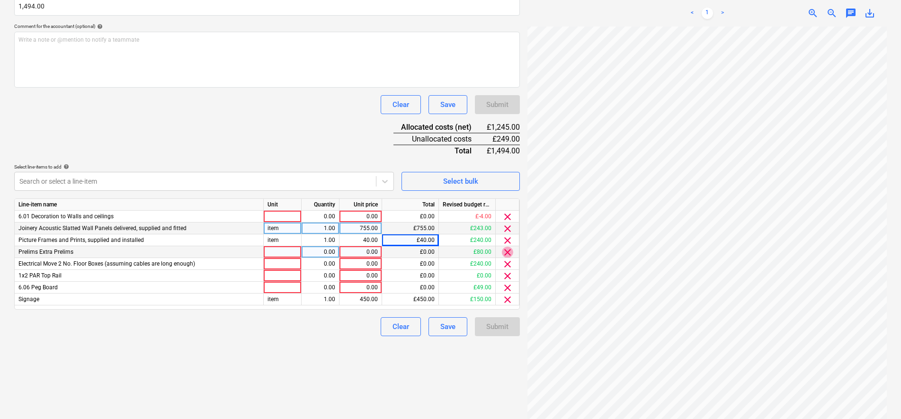
click at [507, 254] on span "clear" at bounding box center [507, 252] width 11 height 11
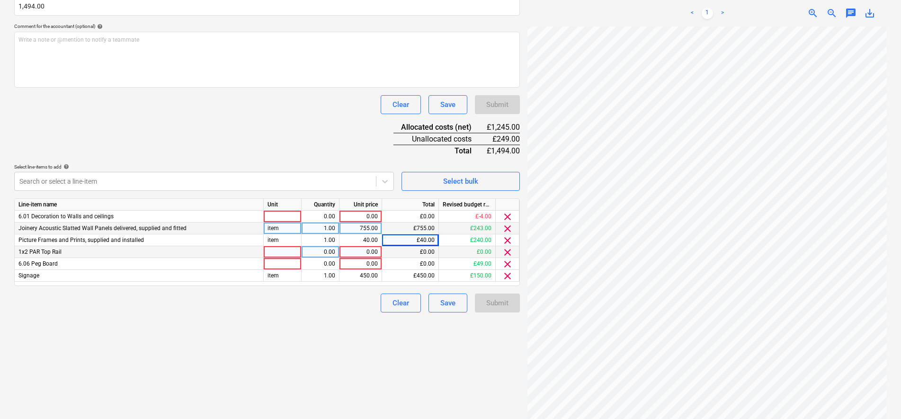
click at [507, 254] on span "clear" at bounding box center [507, 252] width 11 height 11
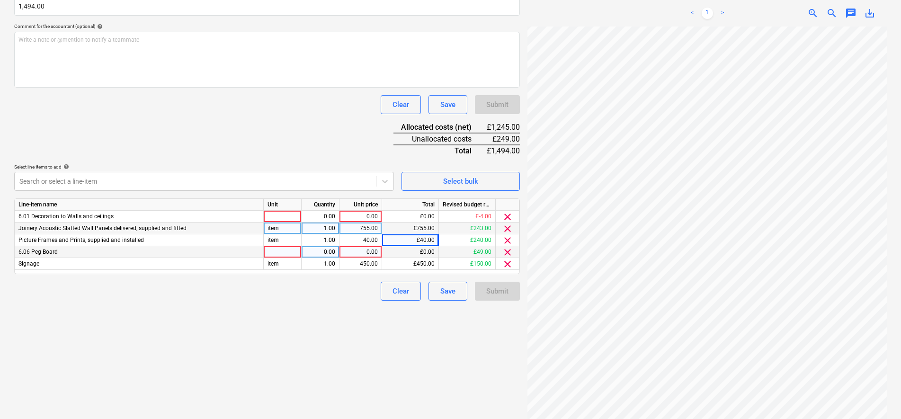
click at [507, 254] on span "clear" at bounding box center [507, 252] width 11 height 11
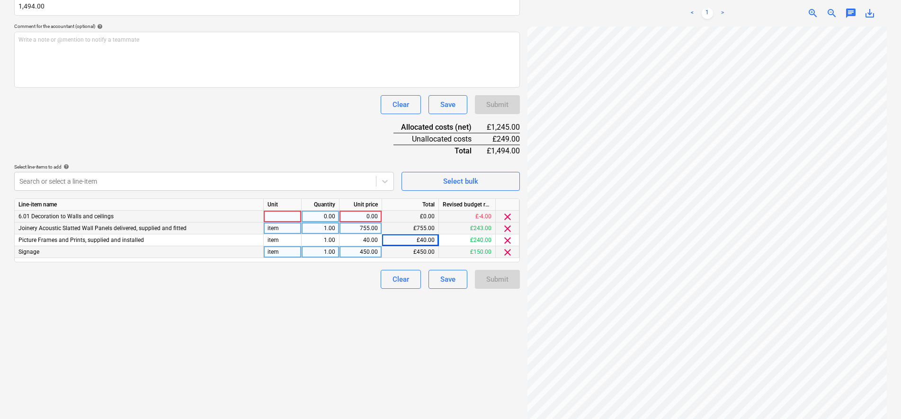
click at [506, 216] on span "clear" at bounding box center [507, 216] width 11 height 11
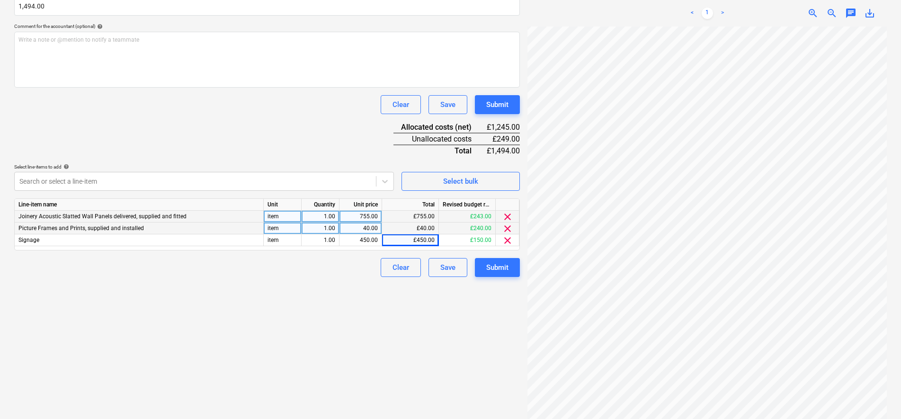
click at [310, 124] on div "Document name help INV-2602 Invoice number (optional) help INV-2602 Invoice dat…" at bounding box center [267, 98] width 506 height 357
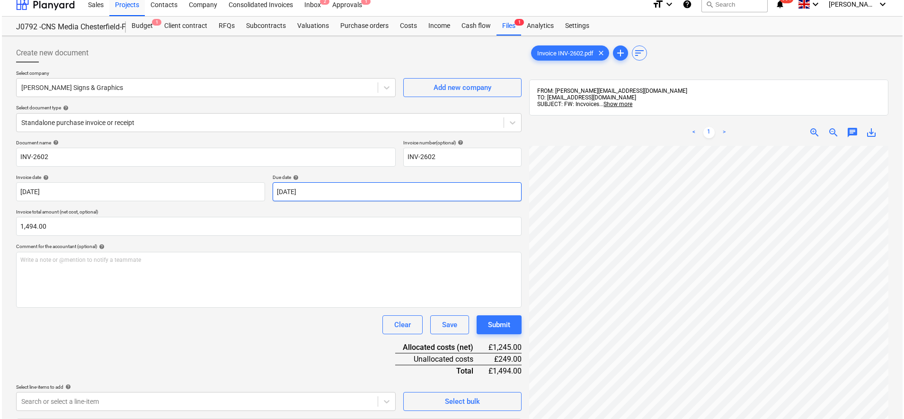
scroll to position [0, 0]
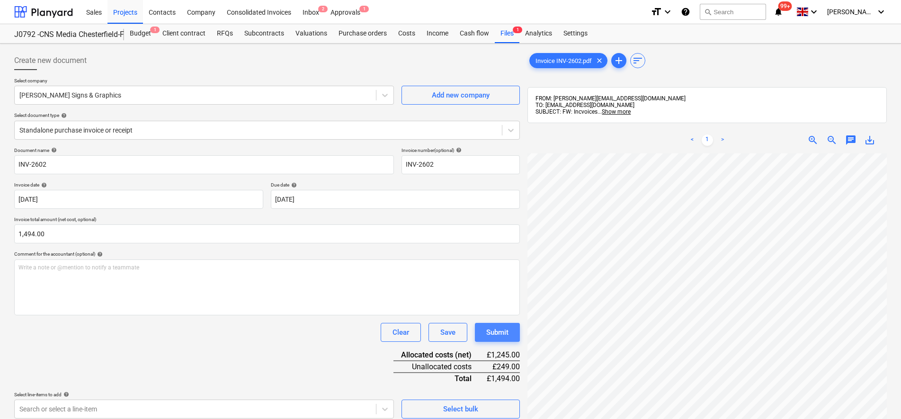
click at [515, 331] on button "Submit" at bounding box center [497, 332] width 45 height 19
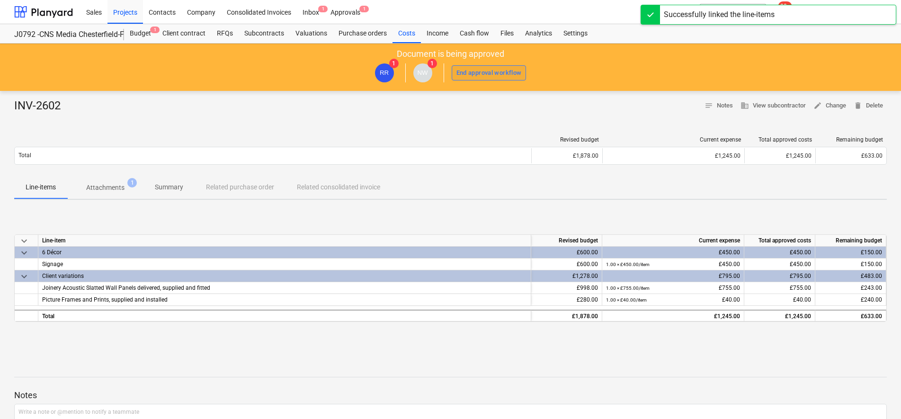
click at [469, 75] on div "End approval workflow" at bounding box center [488, 73] width 65 height 11
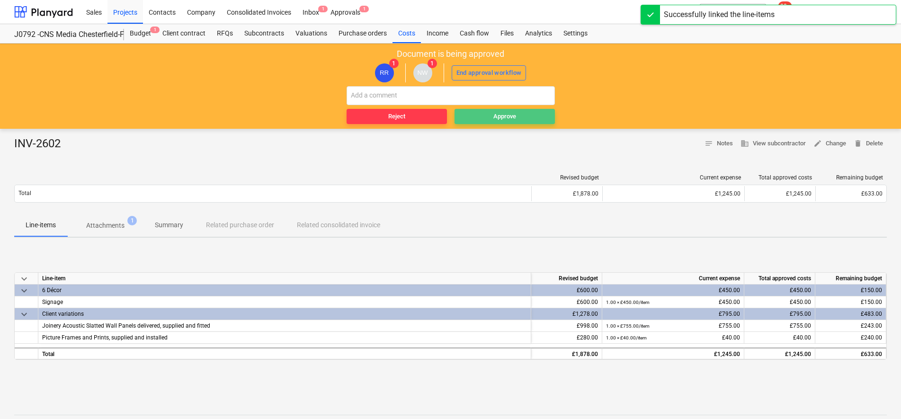
click at [468, 117] on span "Approve" at bounding box center [504, 116] width 93 height 11
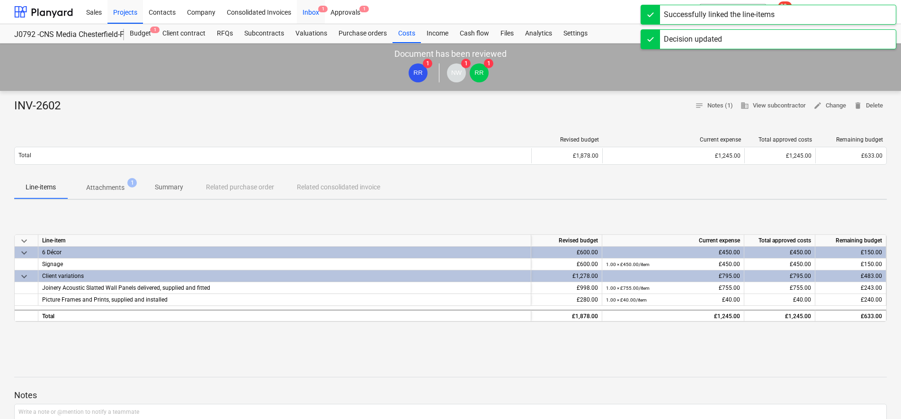
click at [311, 12] on div "Inbox 1" at bounding box center [311, 12] width 28 height 24
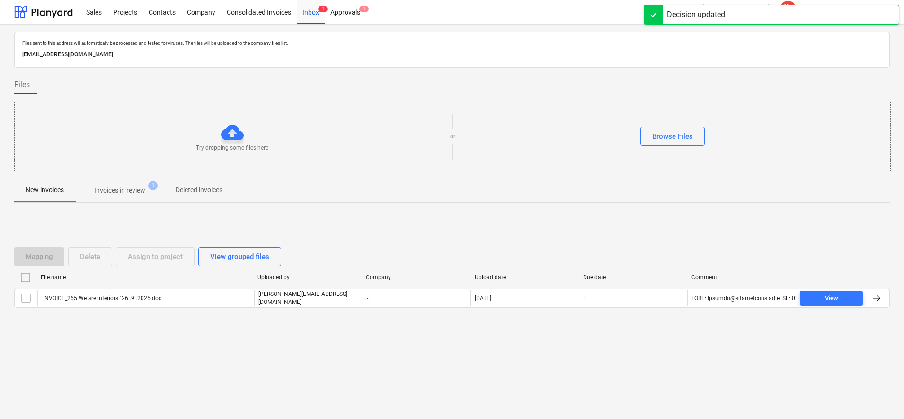
click at [121, 191] on p "Invoices in review" at bounding box center [119, 191] width 51 height 10
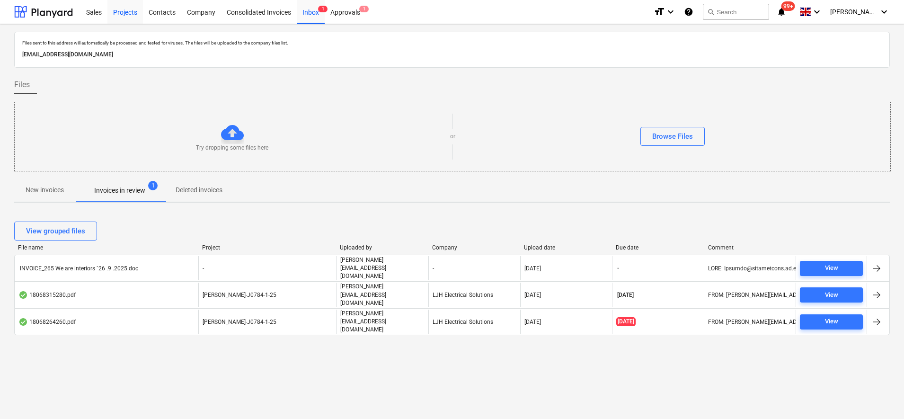
click at [130, 14] on div "Projects" at bounding box center [125, 12] width 36 height 24
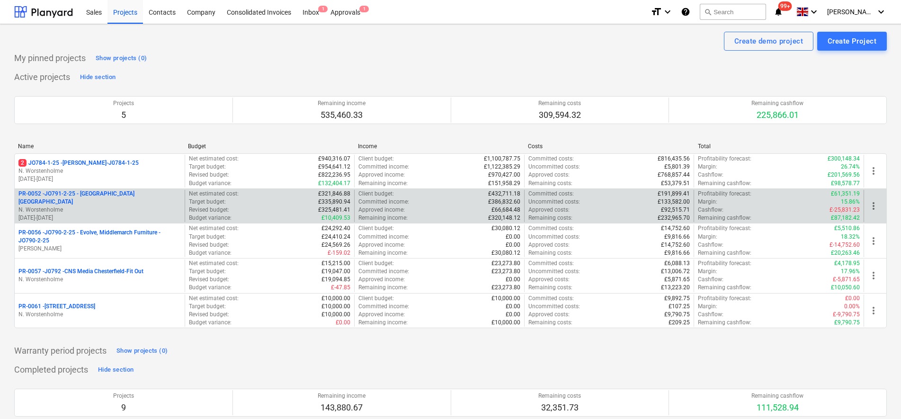
click at [107, 206] on p "N. Worstenholme" at bounding box center [99, 210] width 162 height 8
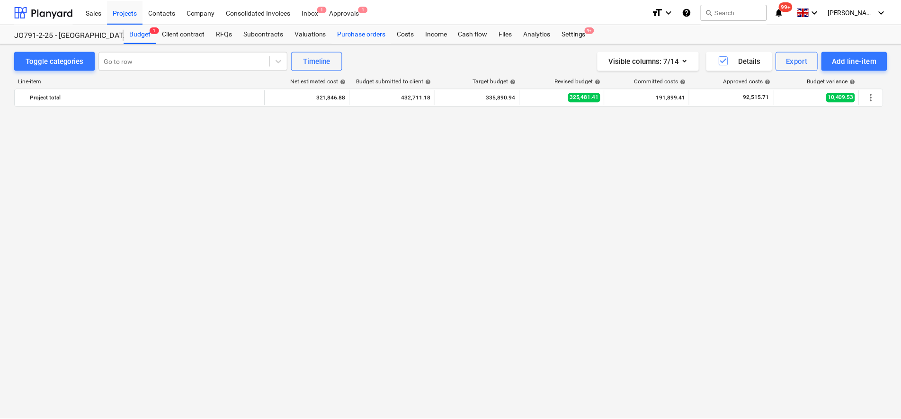
scroll to position [573, 0]
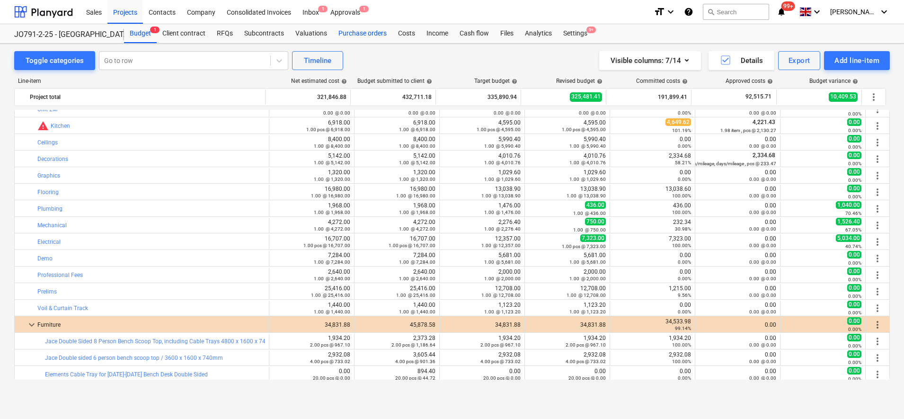
click at [364, 34] on div "Purchase orders" at bounding box center [363, 33] width 60 height 19
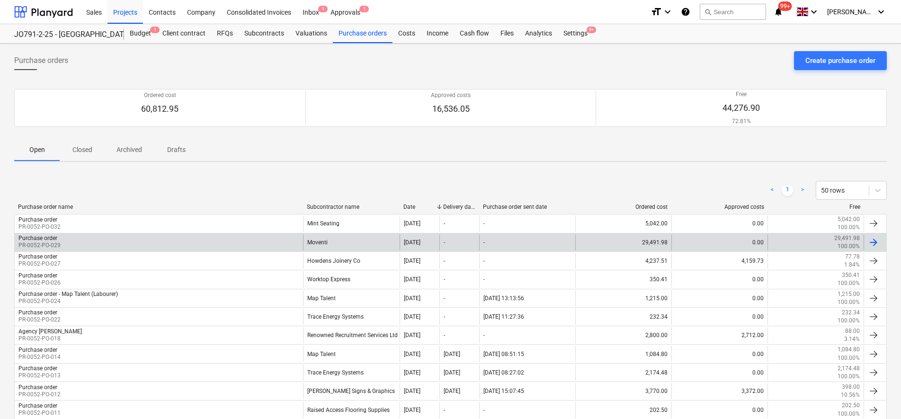
click at [102, 247] on div "Purchase order PR-0052-PO-029" at bounding box center [159, 242] width 288 height 16
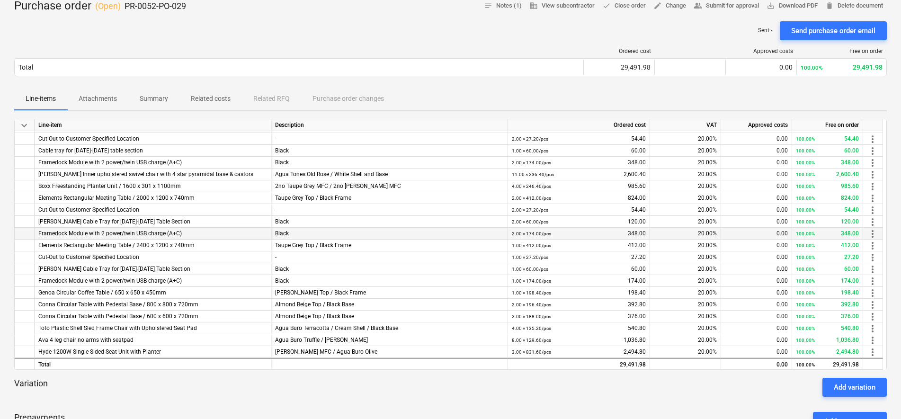
scroll to position [118, 0]
